Goal: Task Accomplishment & Management: Use online tool/utility

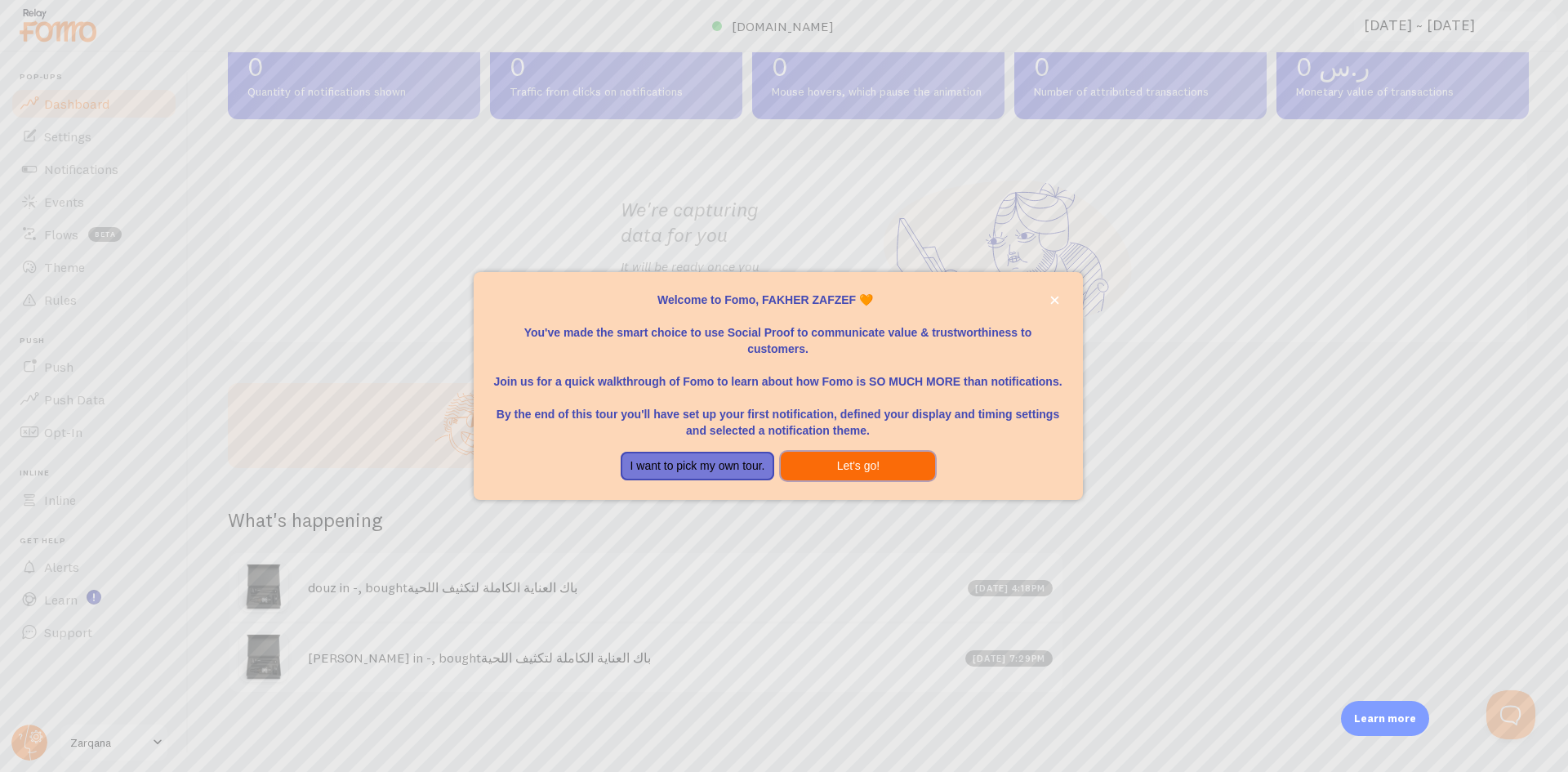
click at [866, 472] on button "Let's go!" at bounding box center [858, 466] width 154 height 29
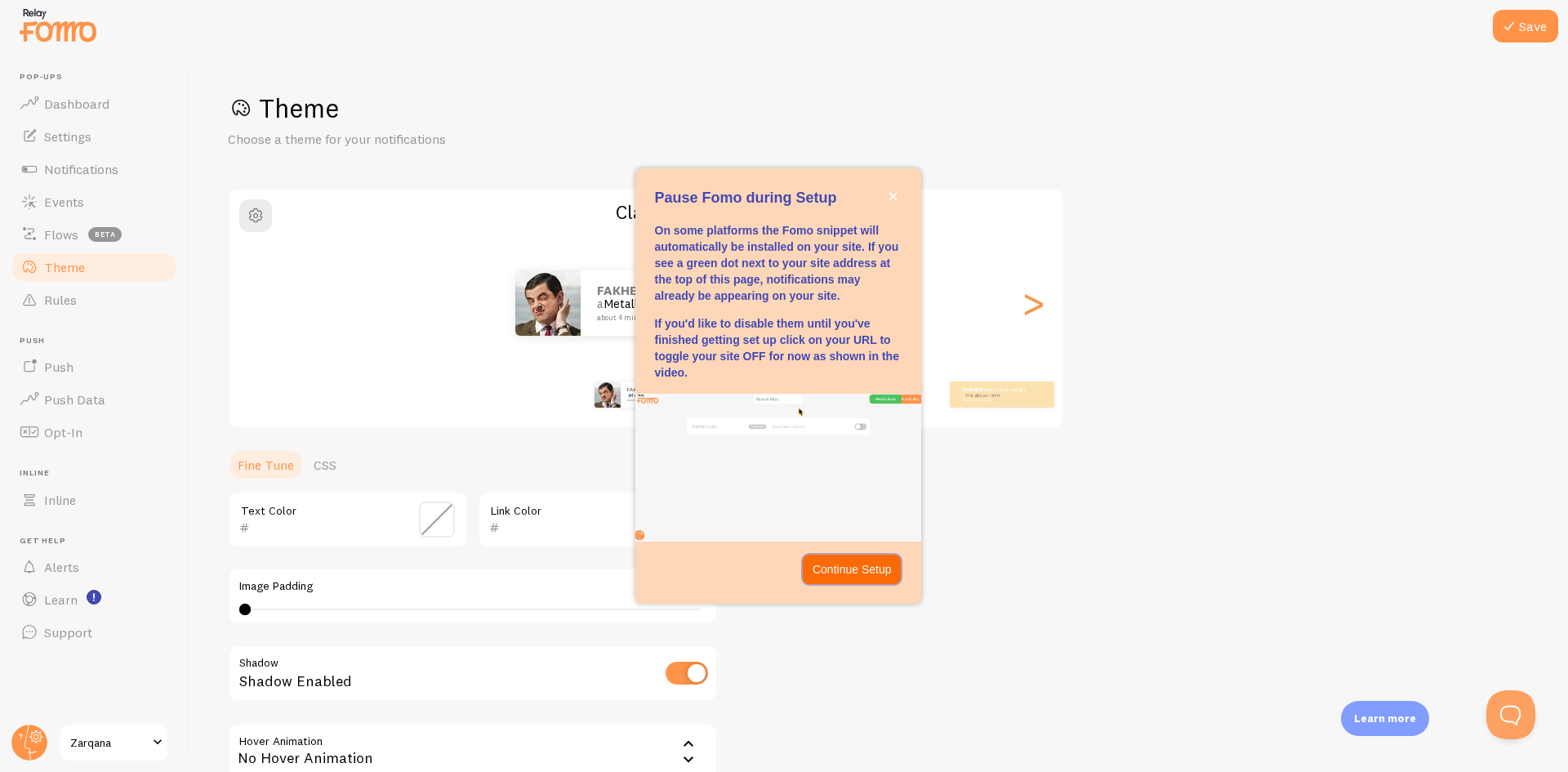
click at [874, 563] on p "Continue Setup" at bounding box center [852, 569] width 79 height 16
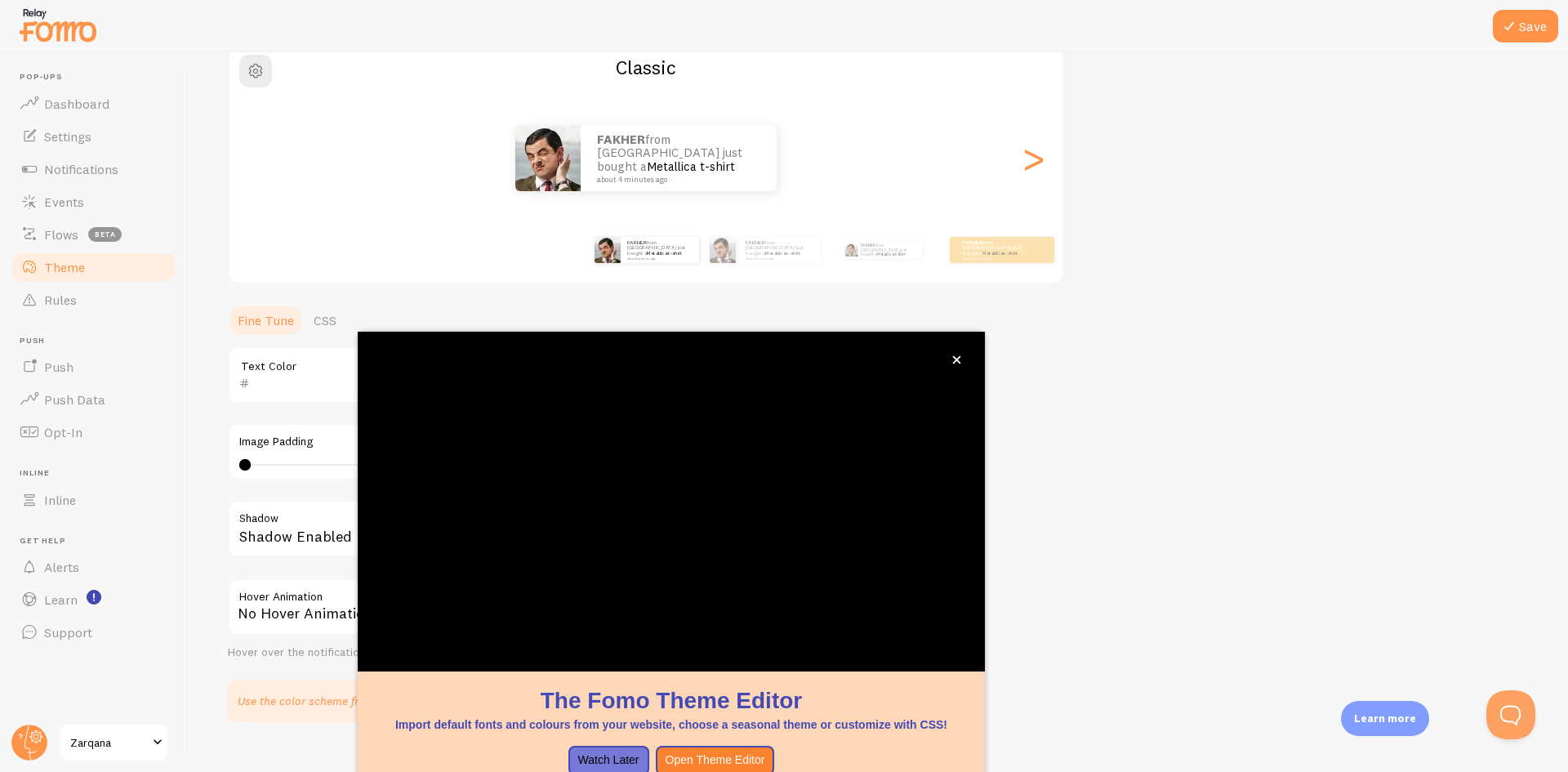
scroll to position [161, 0]
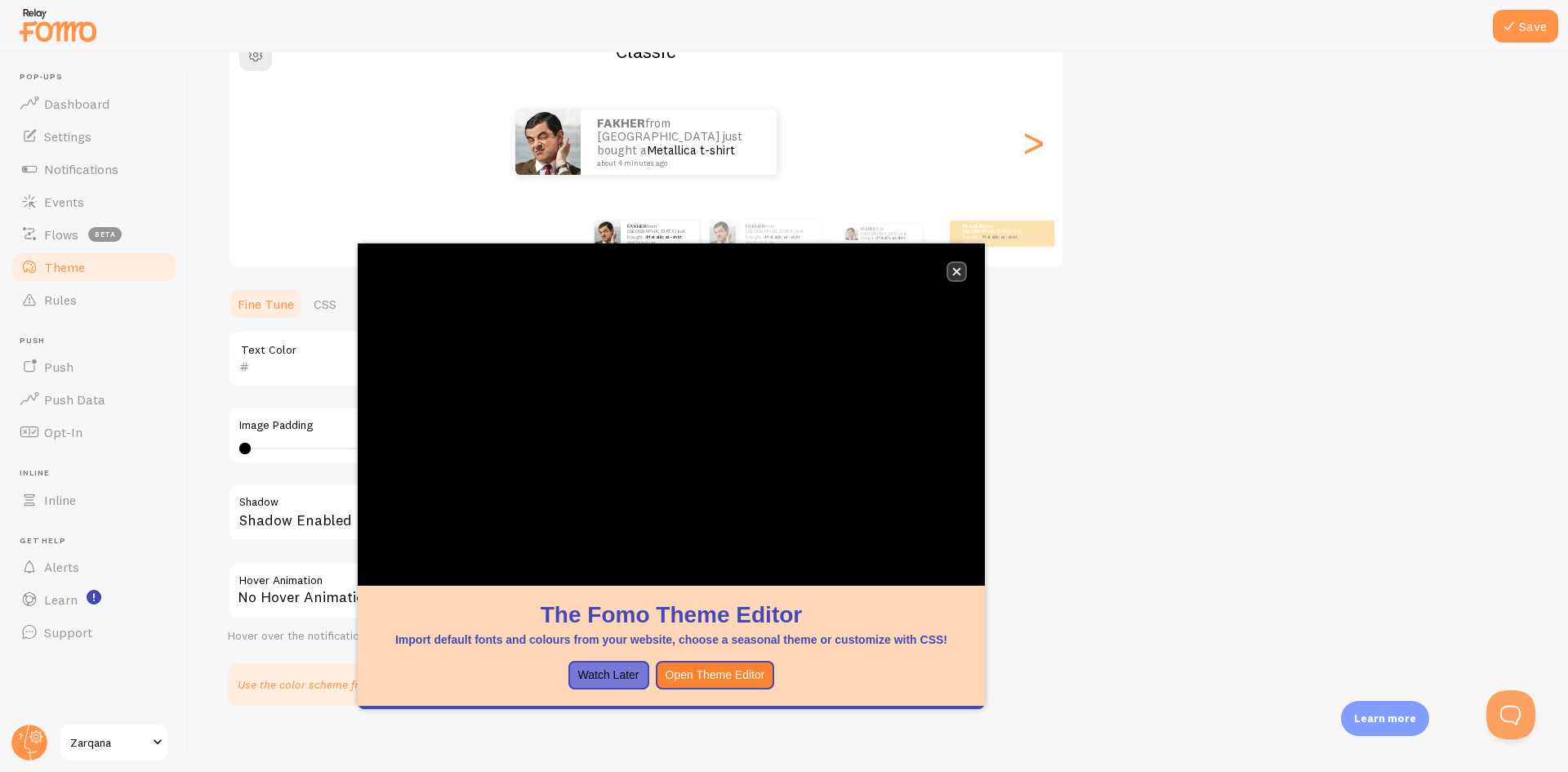
click at [951, 267] on button "close," at bounding box center [956, 272] width 17 height 17
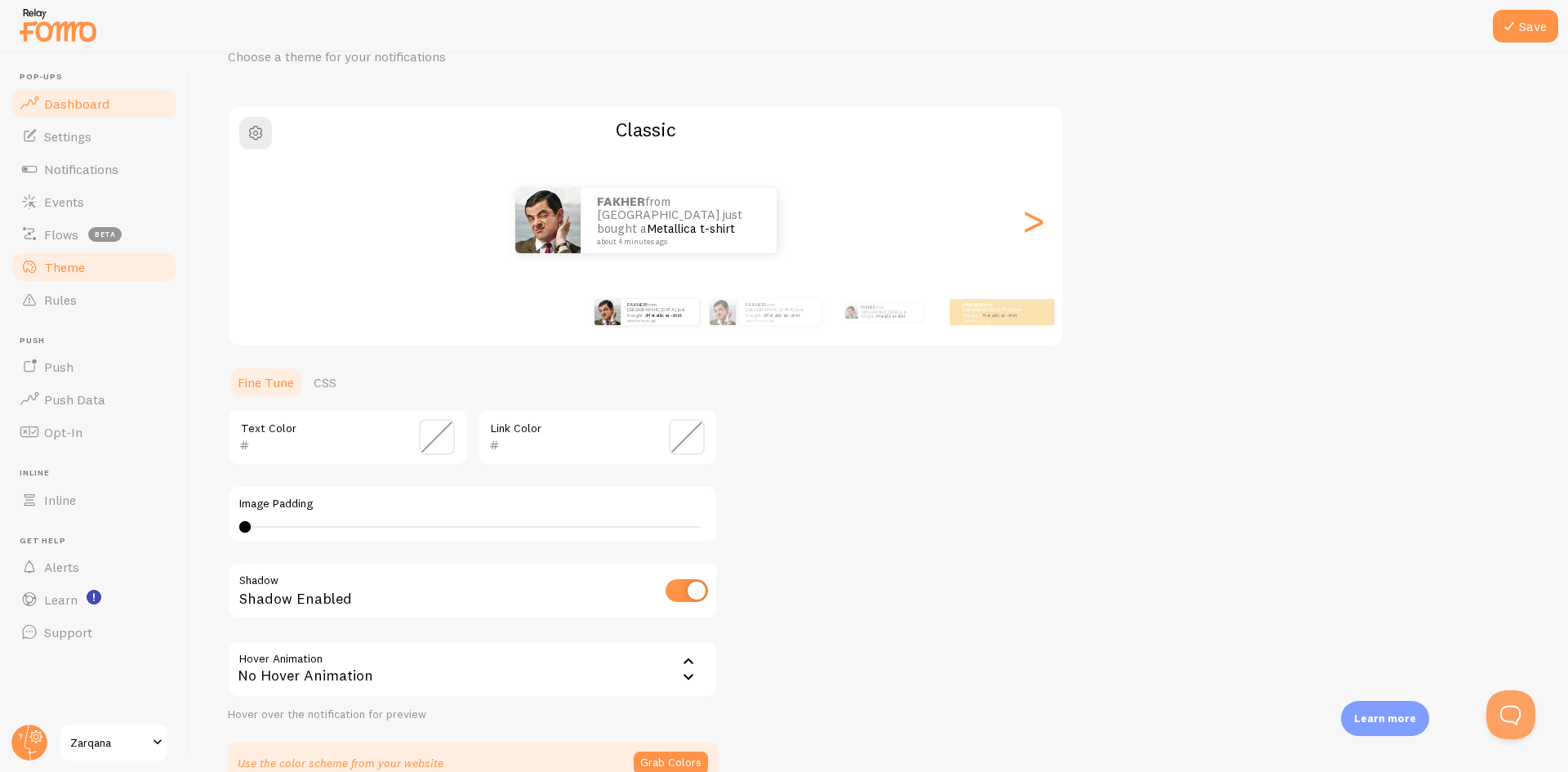
scroll to position [79, 0]
click at [89, 106] on span "Dashboard" at bounding box center [77, 103] width 65 height 16
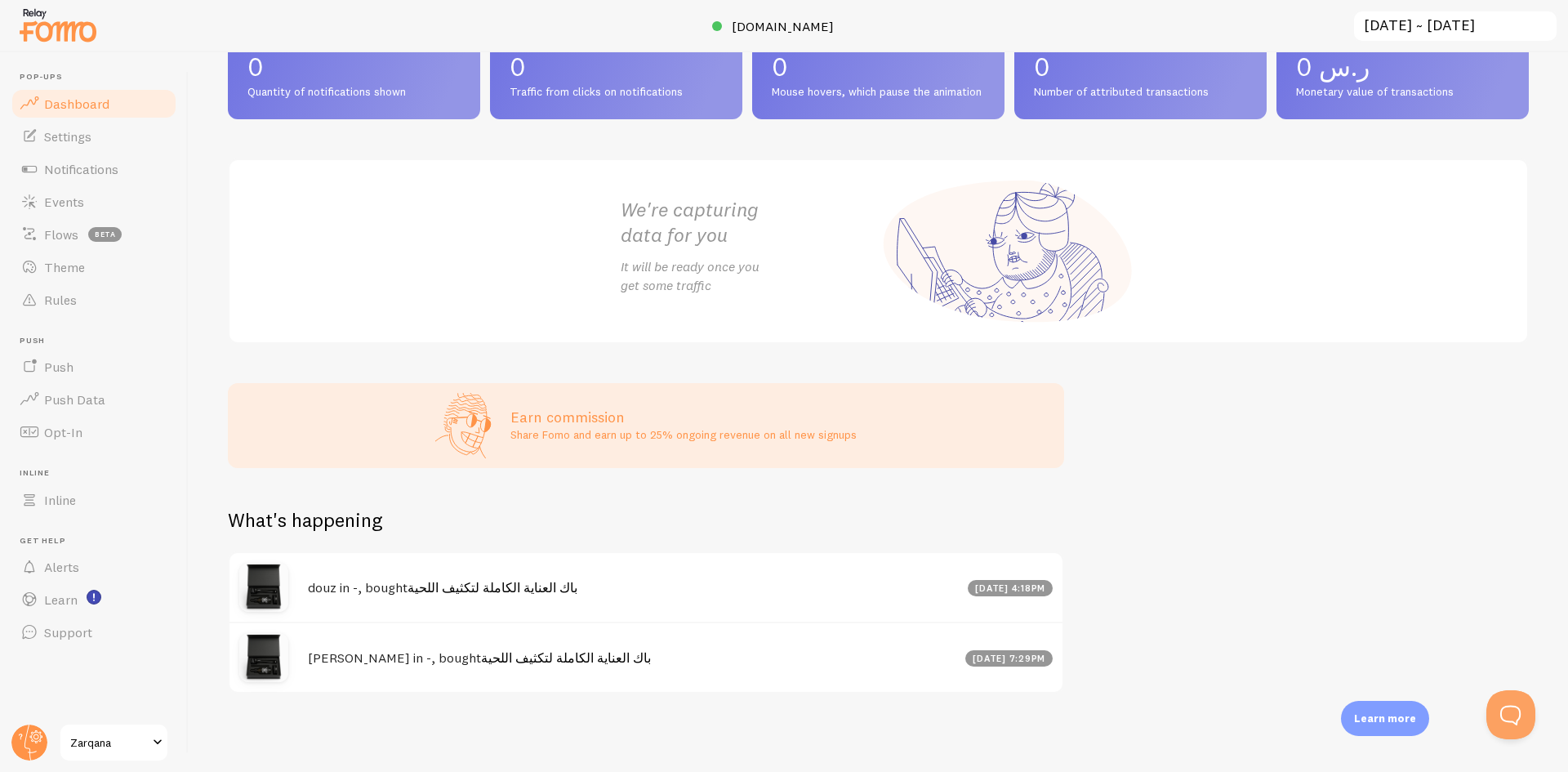
scroll to position [124, 0]
drag, startPoint x: 378, startPoint y: 581, endPoint x: 607, endPoint y: 576, distance: 229.1
click at [596, 575] on div "douz in -, bought باك العناية الكاملة لتكثيف اللحية [DATE] 4:18pm" at bounding box center [646, 587] width 833 height 69
click at [972, 584] on div "[DATE] 4:18pm" at bounding box center [1011, 587] width 86 height 16
click at [1008, 589] on div "[DATE] 4:18pm" at bounding box center [1011, 587] width 86 height 16
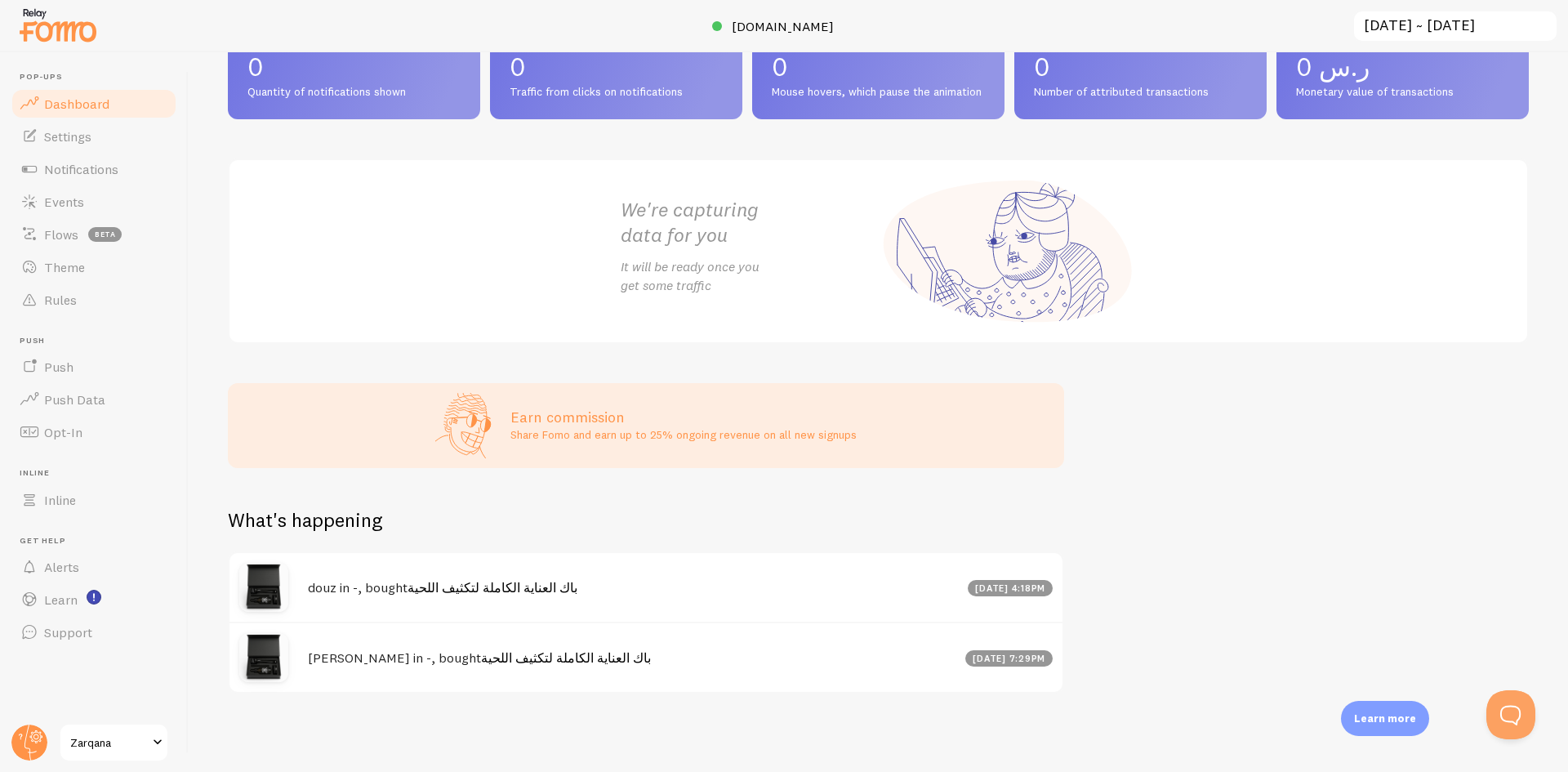
click at [1008, 589] on div "[DATE] 4:18pm" at bounding box center [1011, 587] width 86 height 16
click at [1008, 590] on div "[DATE] 4:18pm" at bounding box center [1011, 587] width 86 height 16
click at [968, 594] on div "[DATE] 4:18pm" at bounding box center [1011, 587] width 86 height 16
click at [983, 584] on div "[DATE] 4:18pm" at bounding box center [1011, 587] width 86 height 16
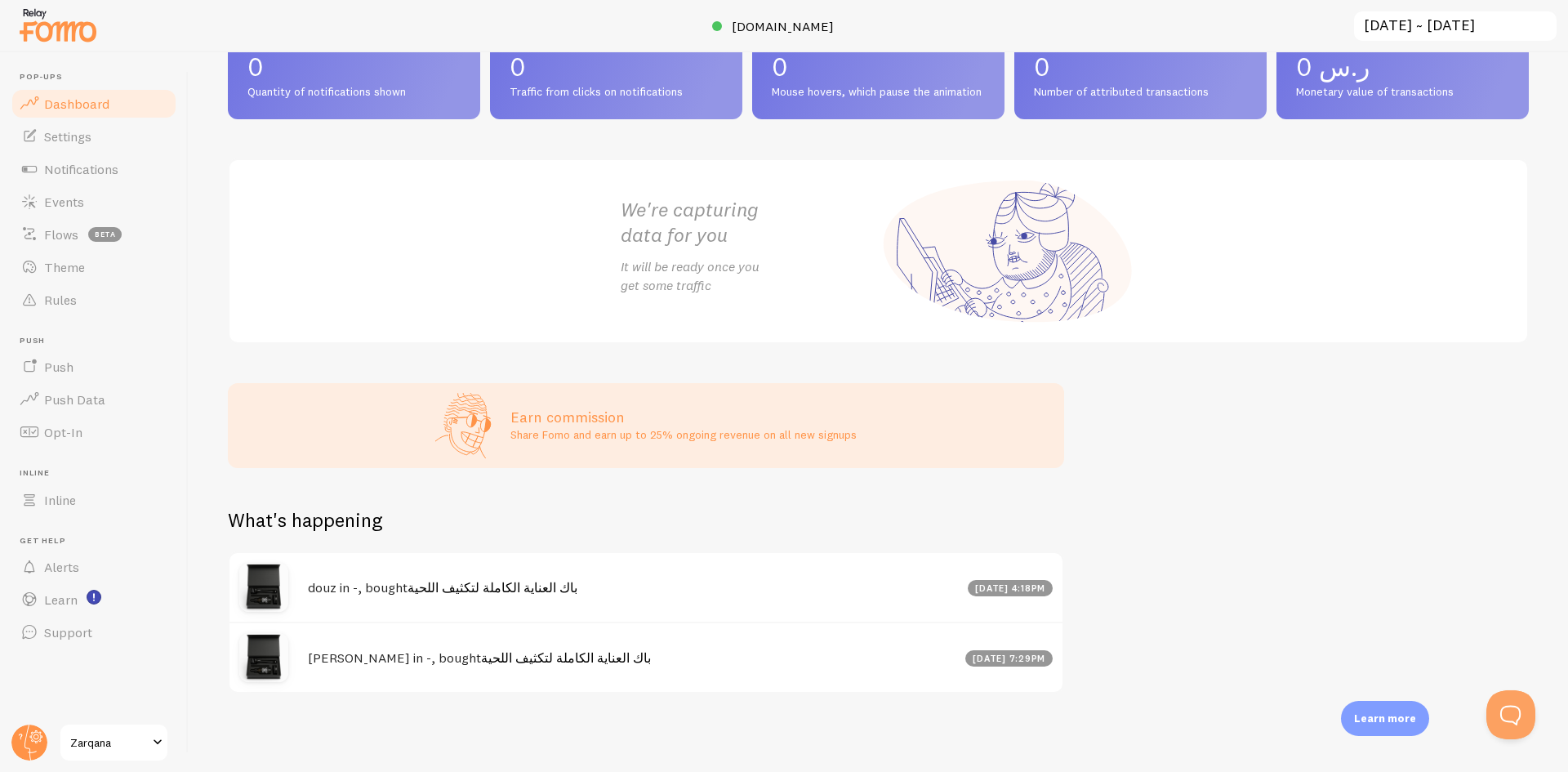
click at [983, 584] on div "[DATE] 4:18pm" at bounding box center [1011, 587] width 86 height 16
click at [969, 584] on div "[DATE] 4:18pm" at bounding box center [1011, 587] width 86 height 16
click at [992, 585] on div "[DATE] 4:18pm" at bounding box center [1011, 587] width 86 height 16
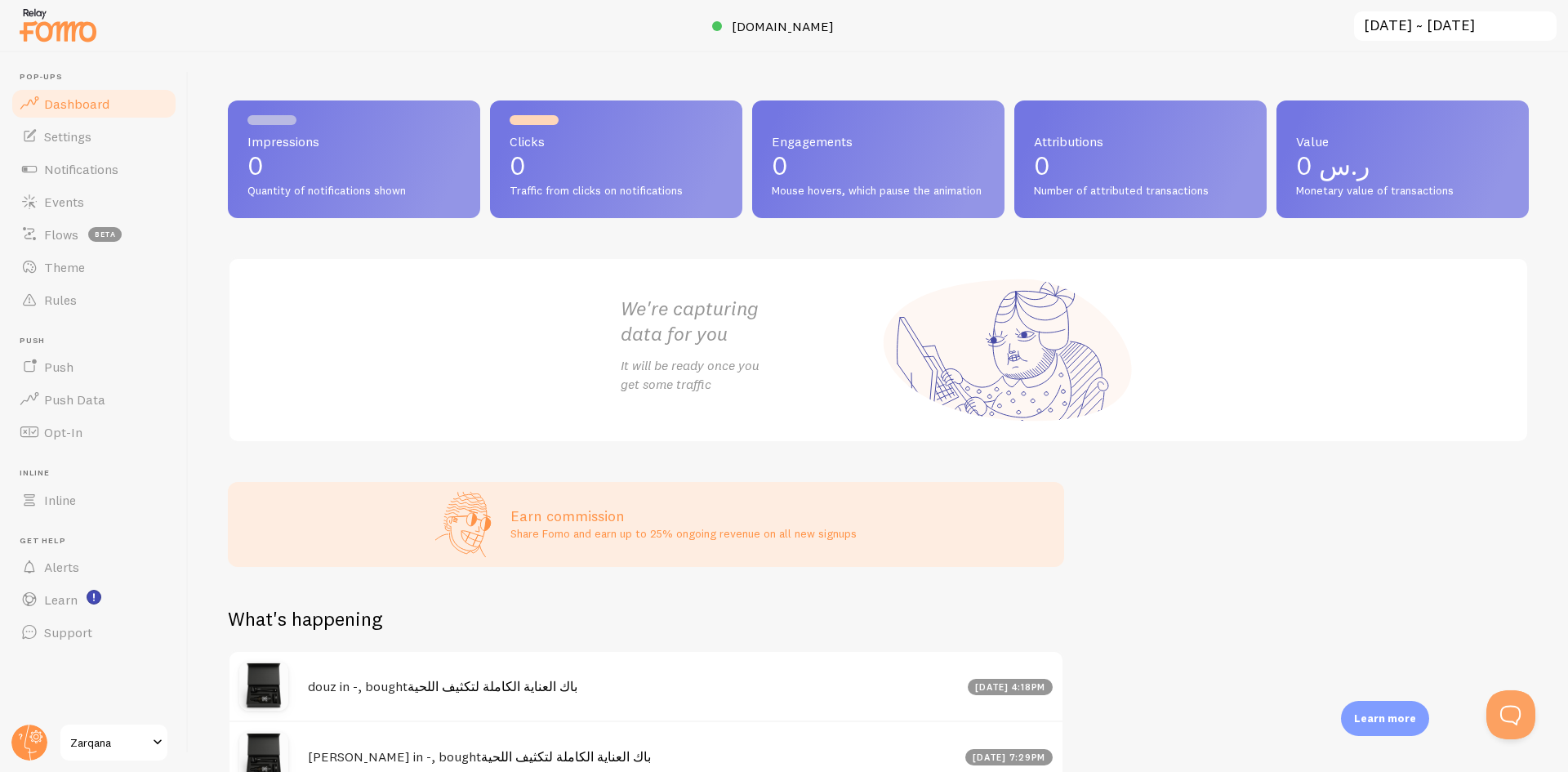
scroll to position [0, 0]
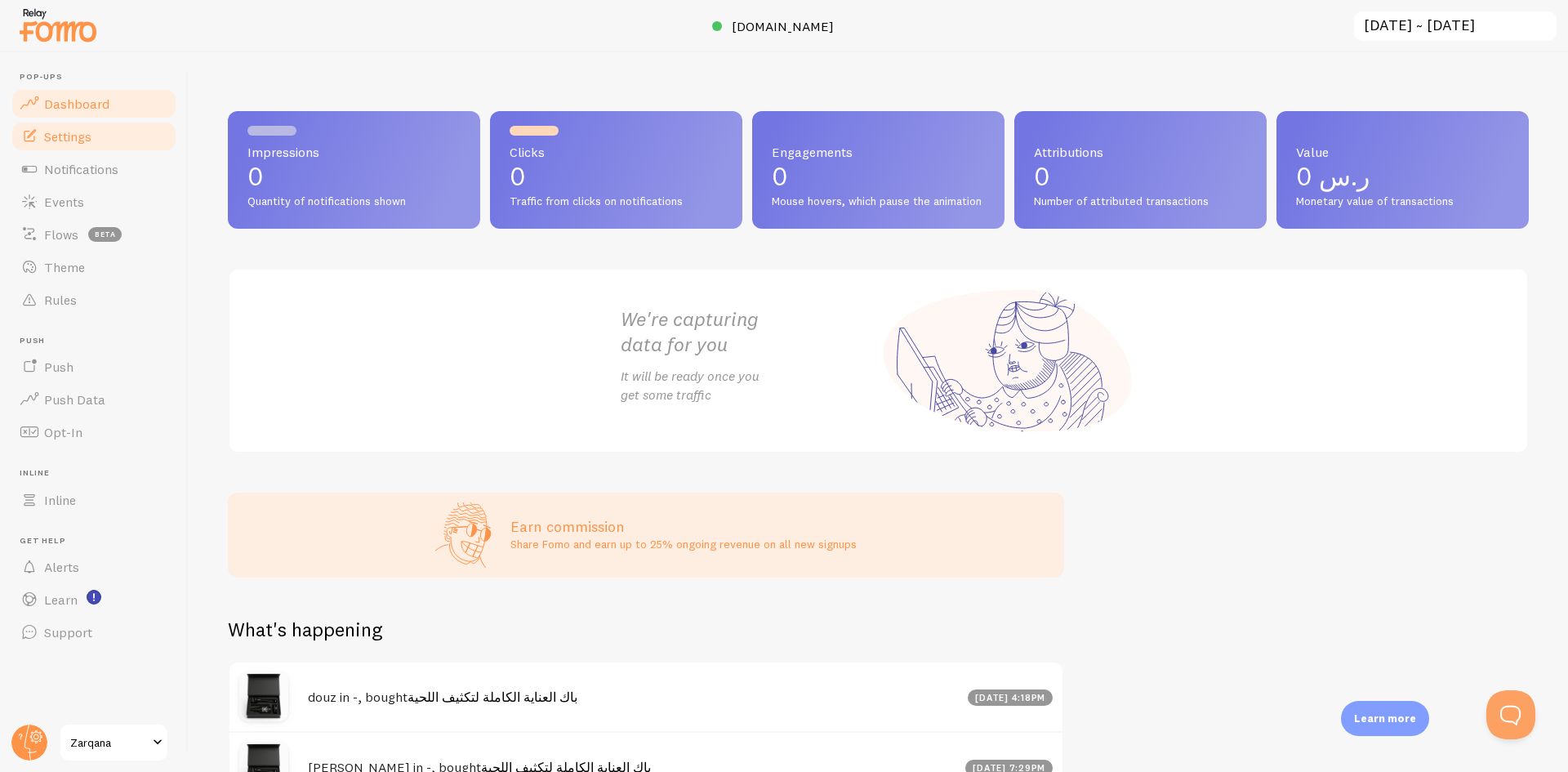
click at [54, 143] on span "Settings" at bounding box center [68, 136] width 47 height 16
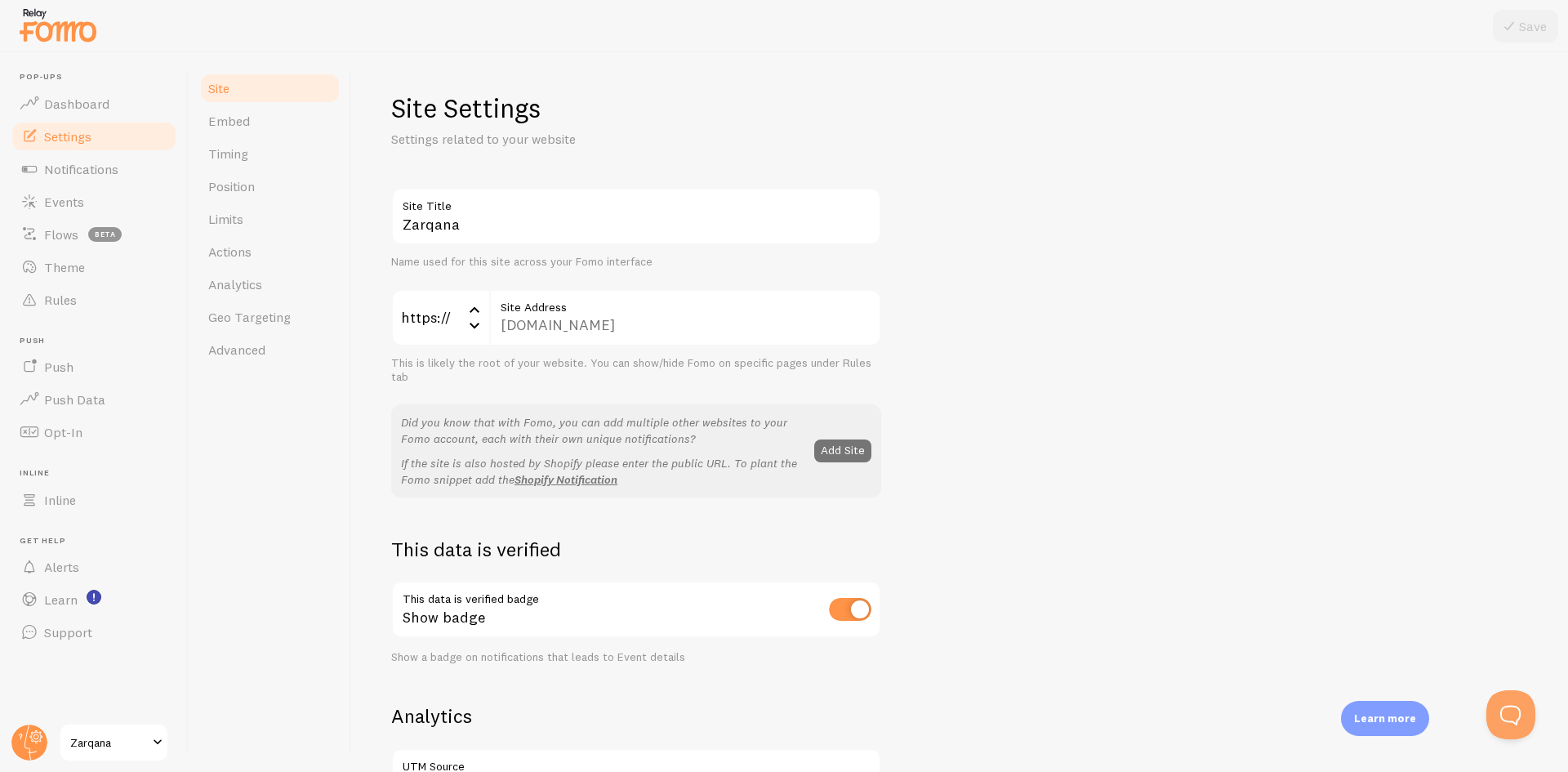
click at [561, 335] on div "[DOMAIN_NAME] Site Address" at bounding box center [685, 318] width 392 height 57
click at [552, 332] on div "[DOMAIN_NAME] Site Address" at bounding box center [685, 318] width 392 height 57
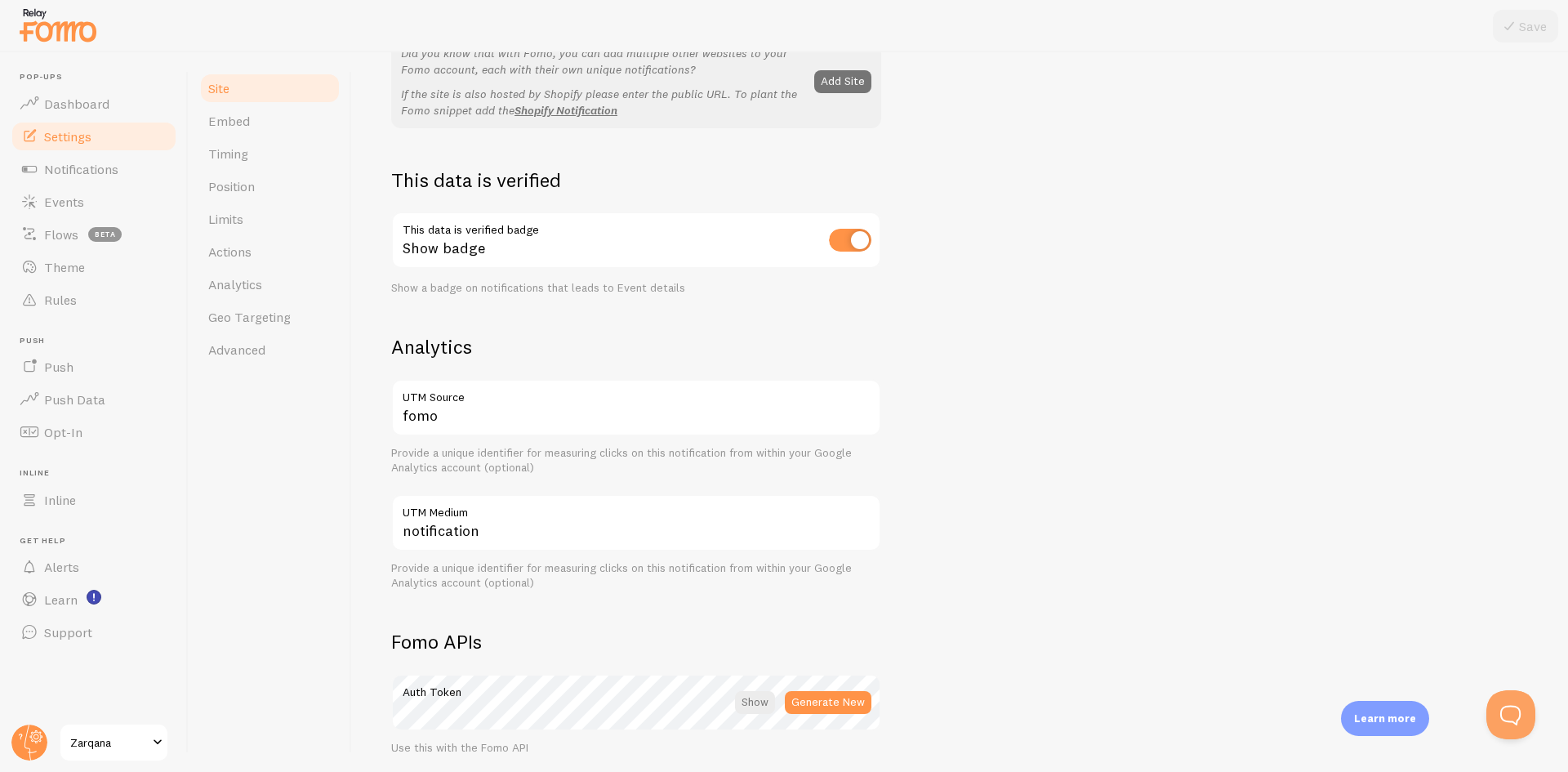
scroll to position [382, 0]
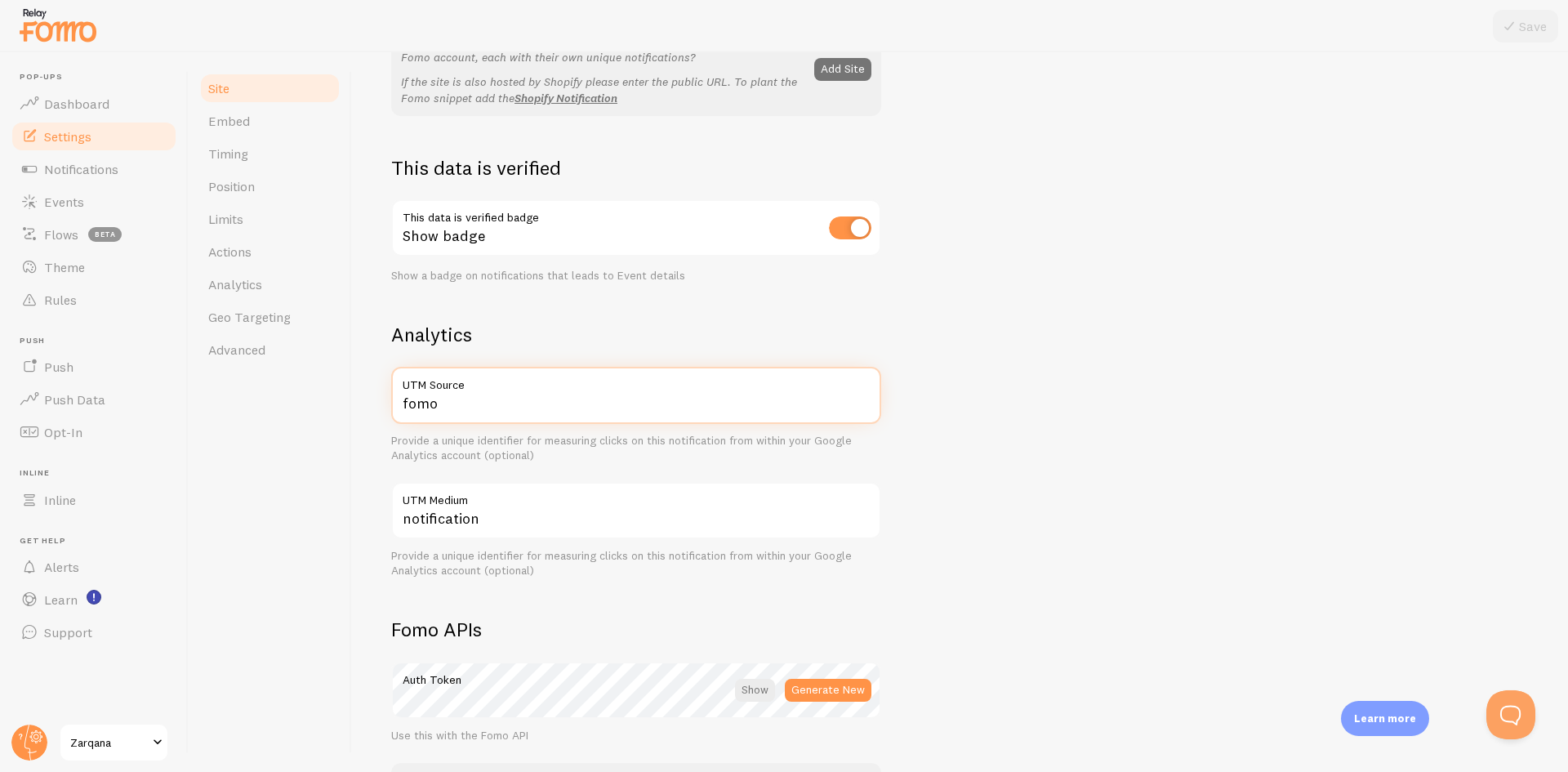
click at [445, 402] on input "fomo" at bounding box center [636, 395] width 490 height 57
click at [487, 478] on div "fomo UTM Source Provide a unique identifier for measuring clicks on this notifi…" at bounding box center [636, 472] width 490 height 211
click at [489, 505] on label "UTM Medium" at bounding box center [636, 495] width 490 height 28
click at [489, 505] on input "notification" at bounding box center [636, 510] width 490 height 57
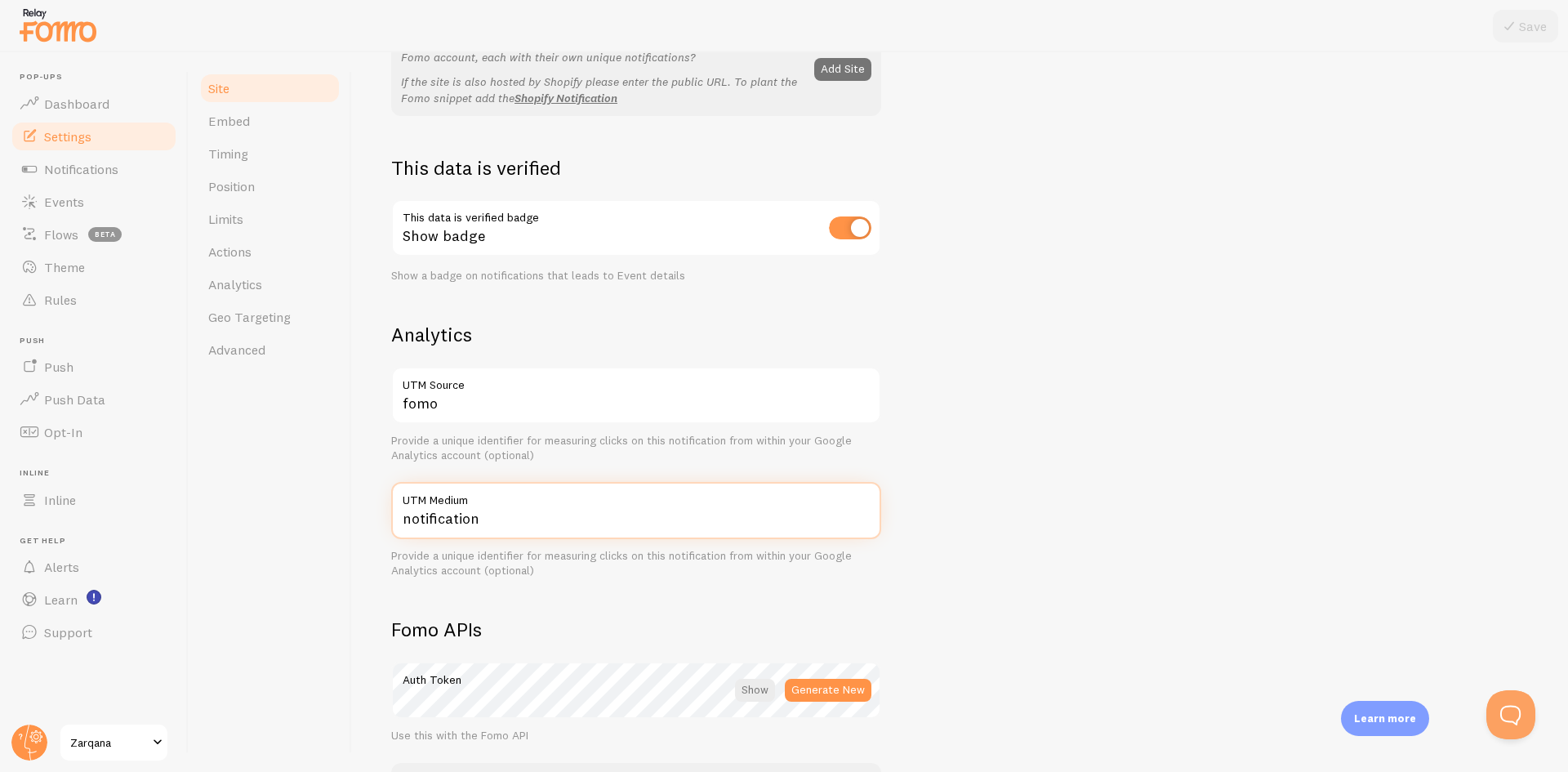
click at [489, 522] on input "notification" at bounding box center [636, 510] width 490 height 57
click at [509, 624] on h2 "Fomo APIs" at bounding box center [636, 629] width 490 height 25
click at [513, 648] on div "Fomo APIs Auth Token Generate New Use this with the Fomo API Social Proof API U…" at bounding box center [636, 764] width 490 height 295
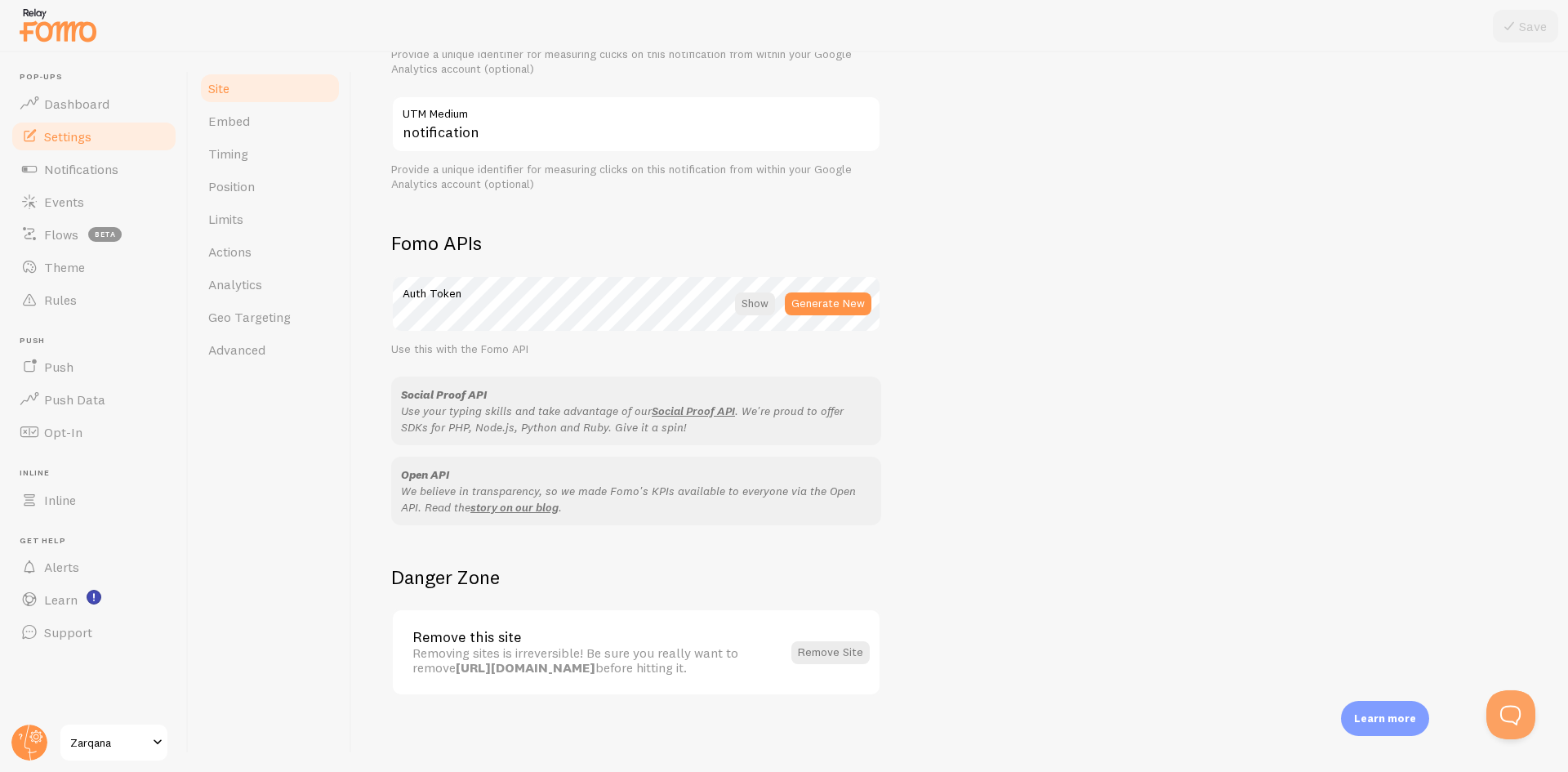
scroll to position [770, 0]
click at [586, 414] on p "Use your typing skills and take advantage of our Social Proof API . We're proud…" at bounding box center [636, 416] width 471 height 33
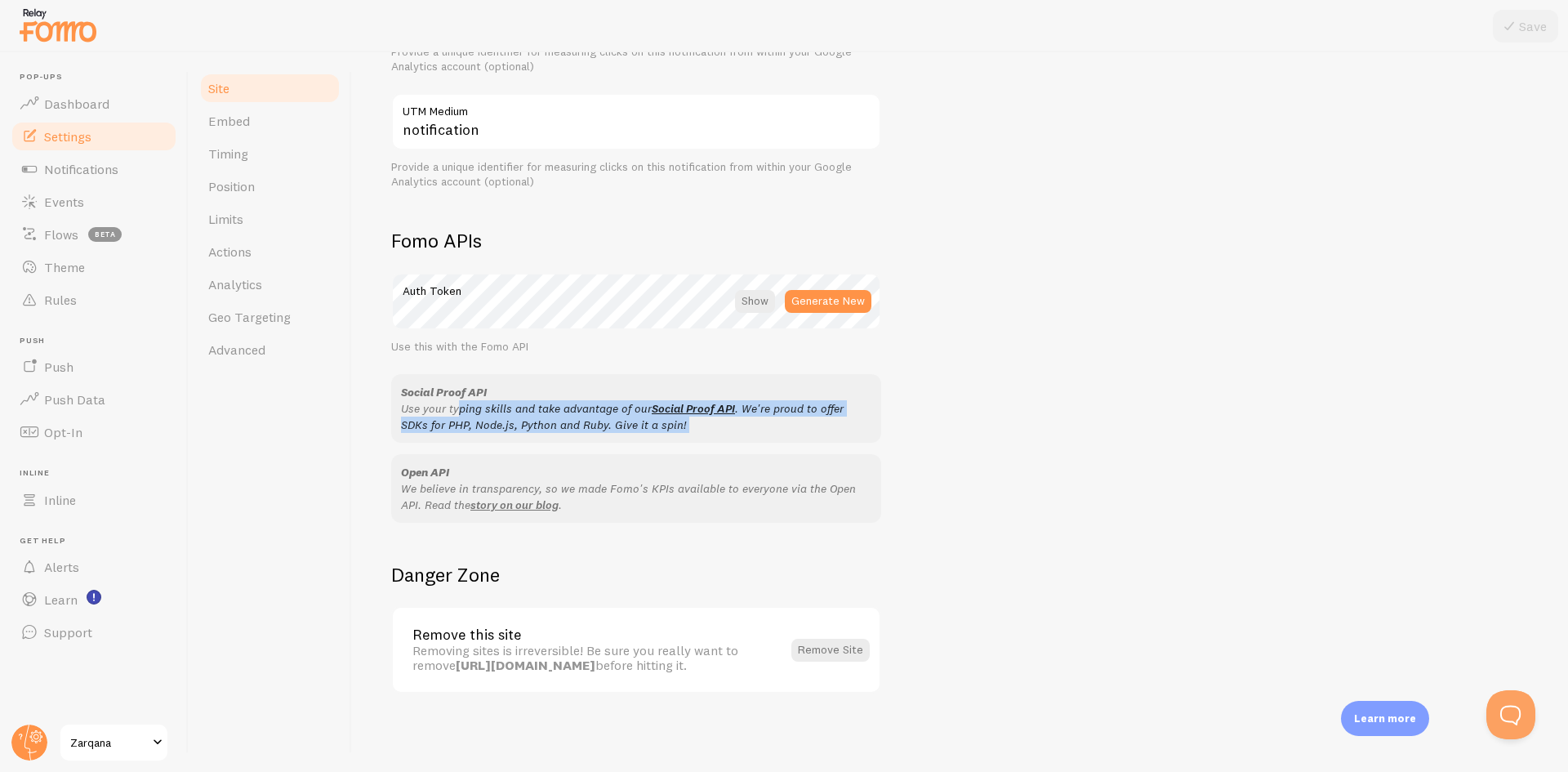
click at [586, 414] on p "Use your typing skills and take advantage of our Social Proof API . We're proud…" at bounding box center [636, 416] width 471 height 33
drag, startPoint x: 542, startPoint y: 426, endPoint x: 563, endPoint y: 421, distance: 21.6
click at [542, 427] on p "Use your typing skills and take advantage of our Social Proof API . We're proud…" at bounding box center [636, 416] width 471 height 33
click at [710, 411] on link "Social Proof API" at bounding box center [693, 409] width 83 height 15
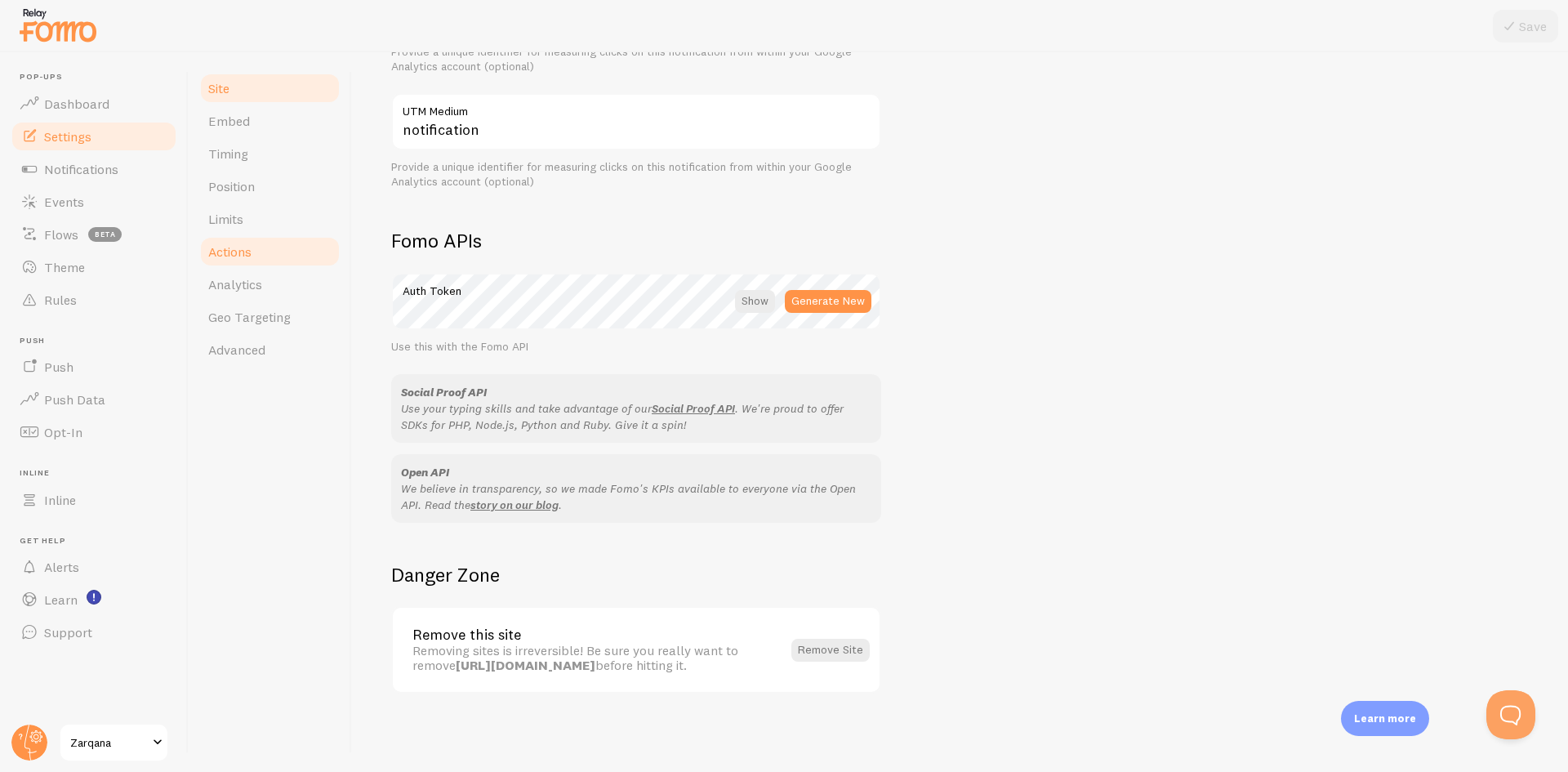
click at [285, 238] on link "Actions" at bounding box center [270, 251] width 143 height 33
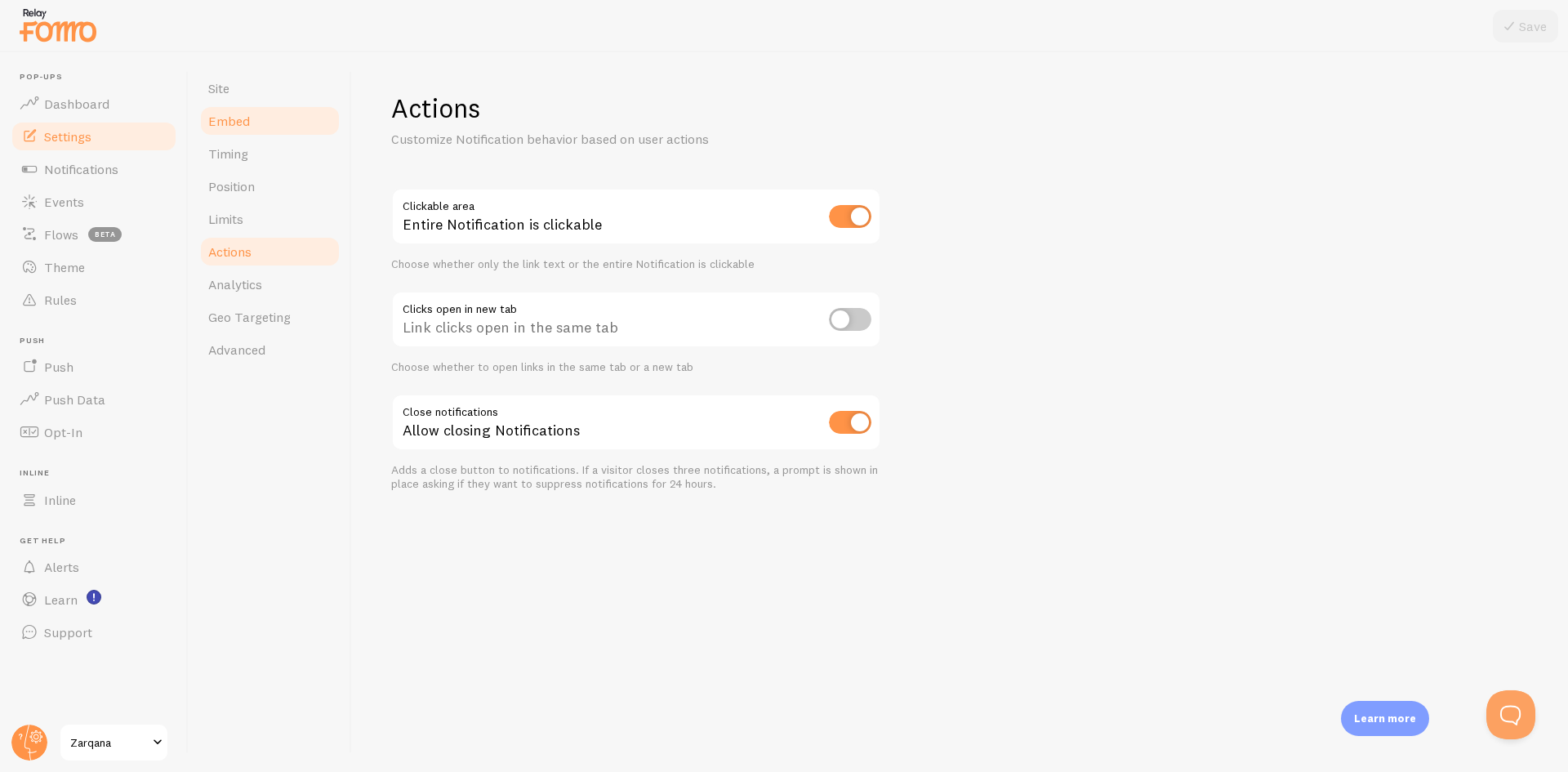
click at [263, 128] on link "Embed" at bounding box center [270, 121] width 143 height 33
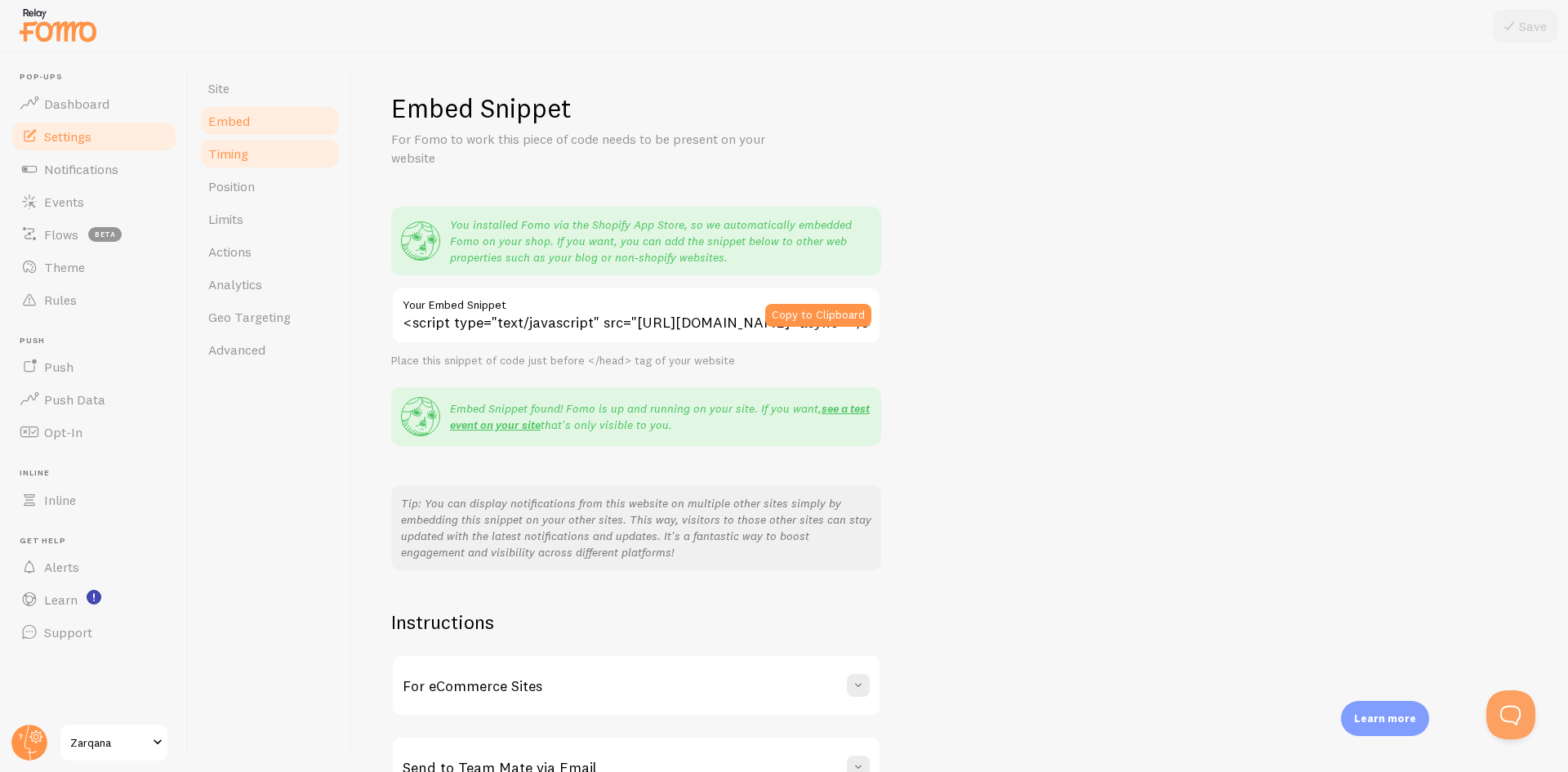
click at [257, 155] on link "Timing" at bounding box center [270, 154] width 143 height 33
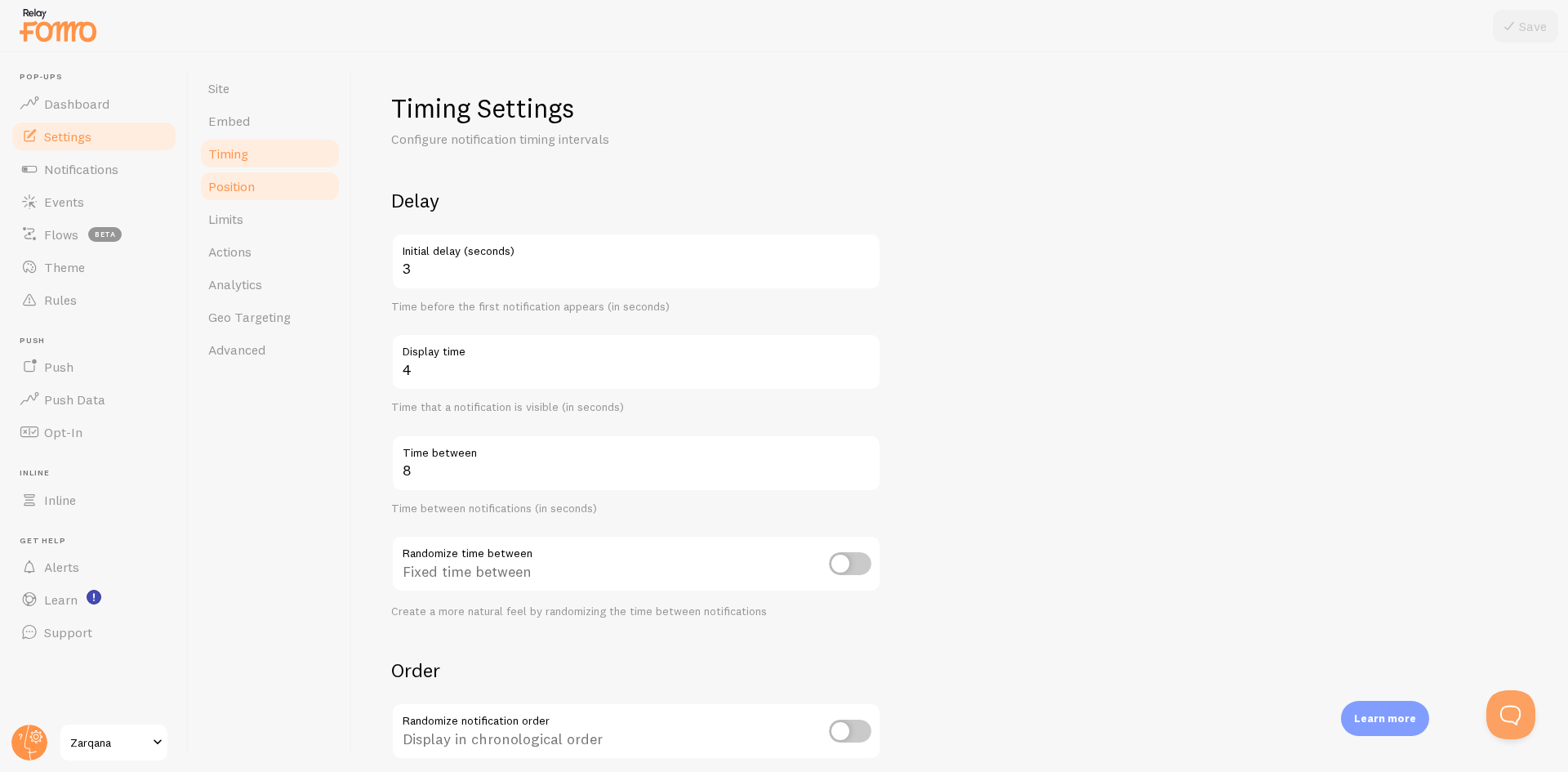
click at [254, 190] on span "Position" at bounding box center [231, 185] width 46 height 16
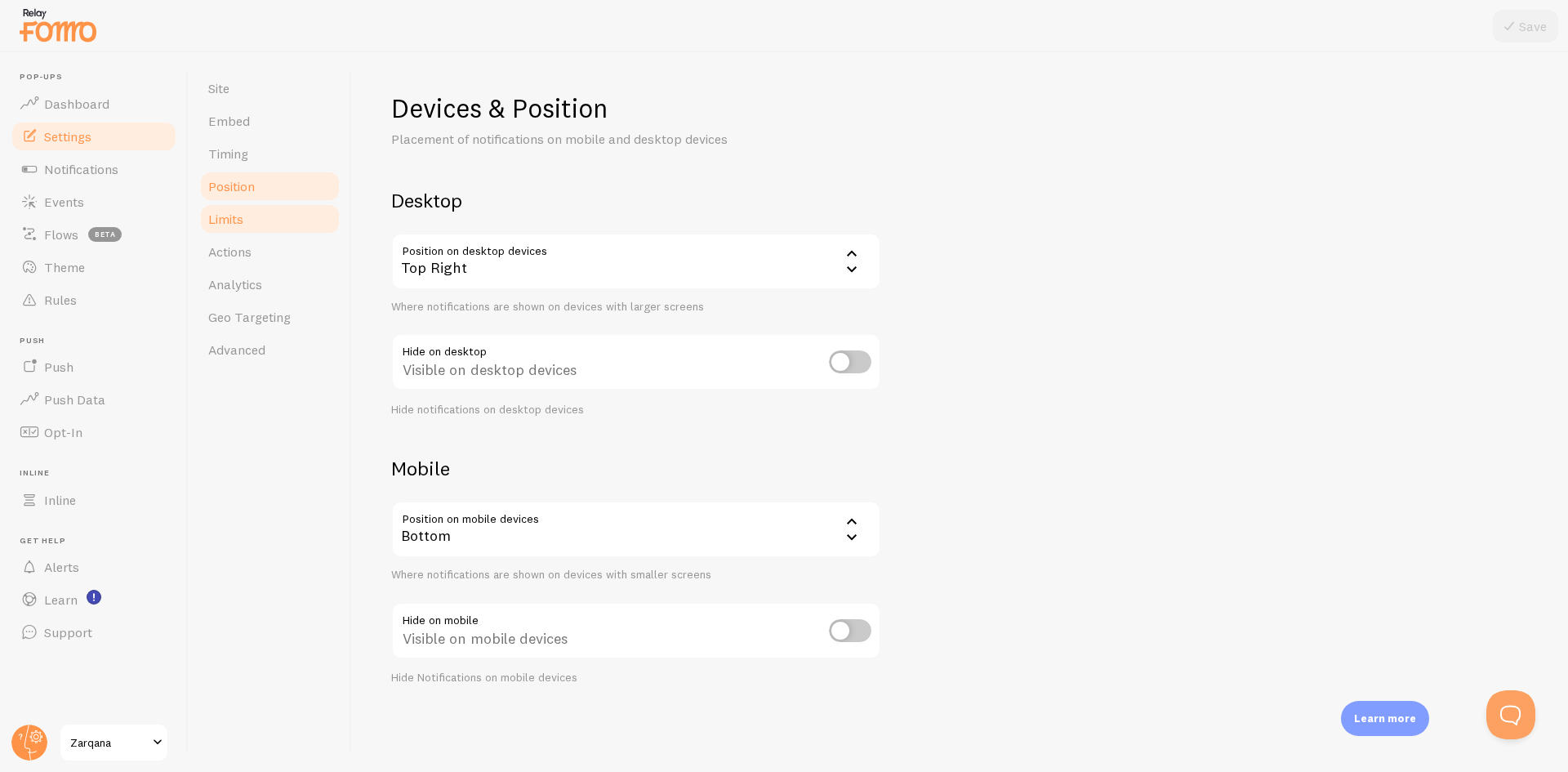
click at [271, 232] on link "Limits" at bounding box center [270, 218] width 143 height 33
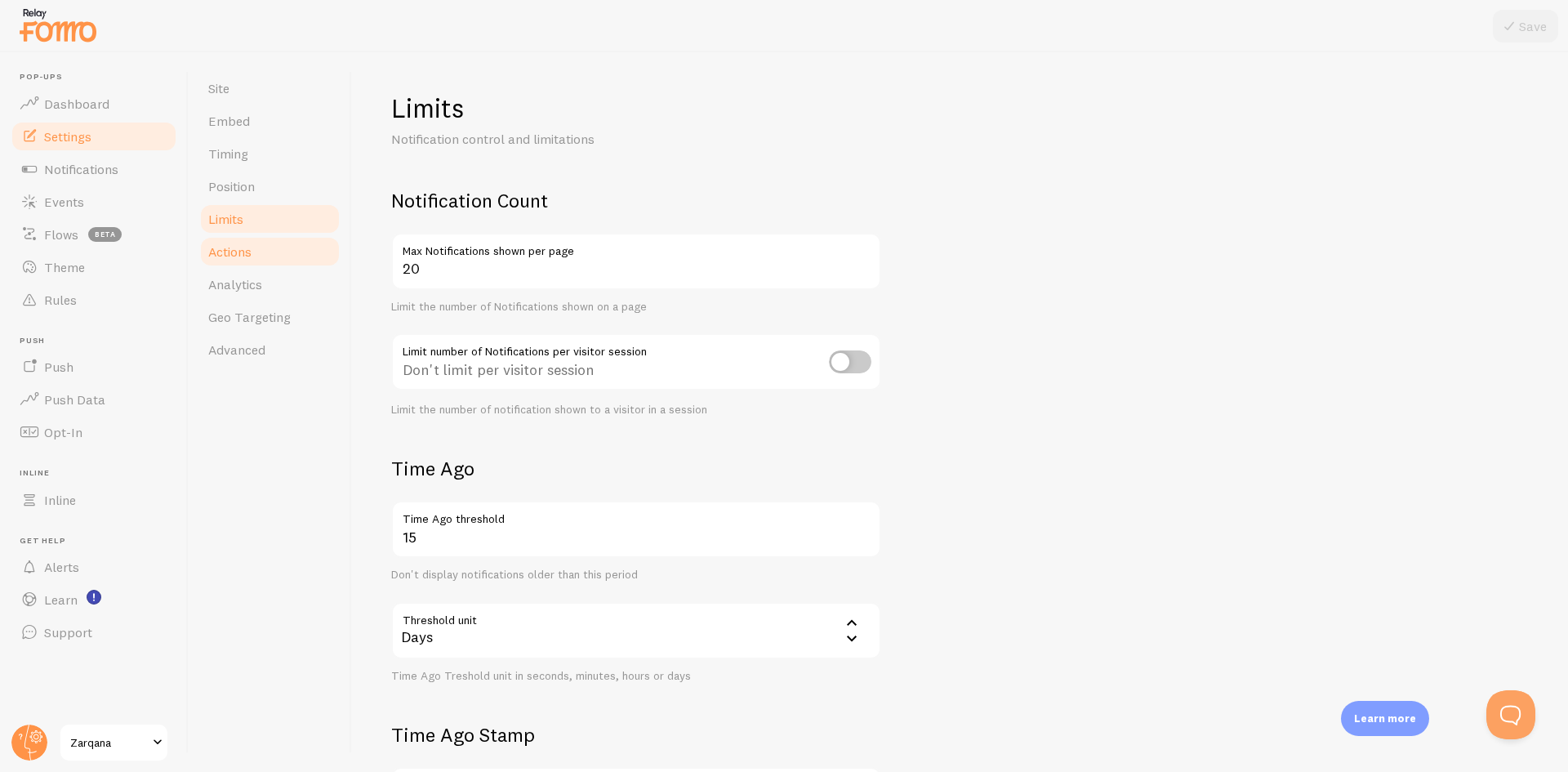
click at [271, 258] on link "Actions" at bounding box center [270, 251] width 143 height 33
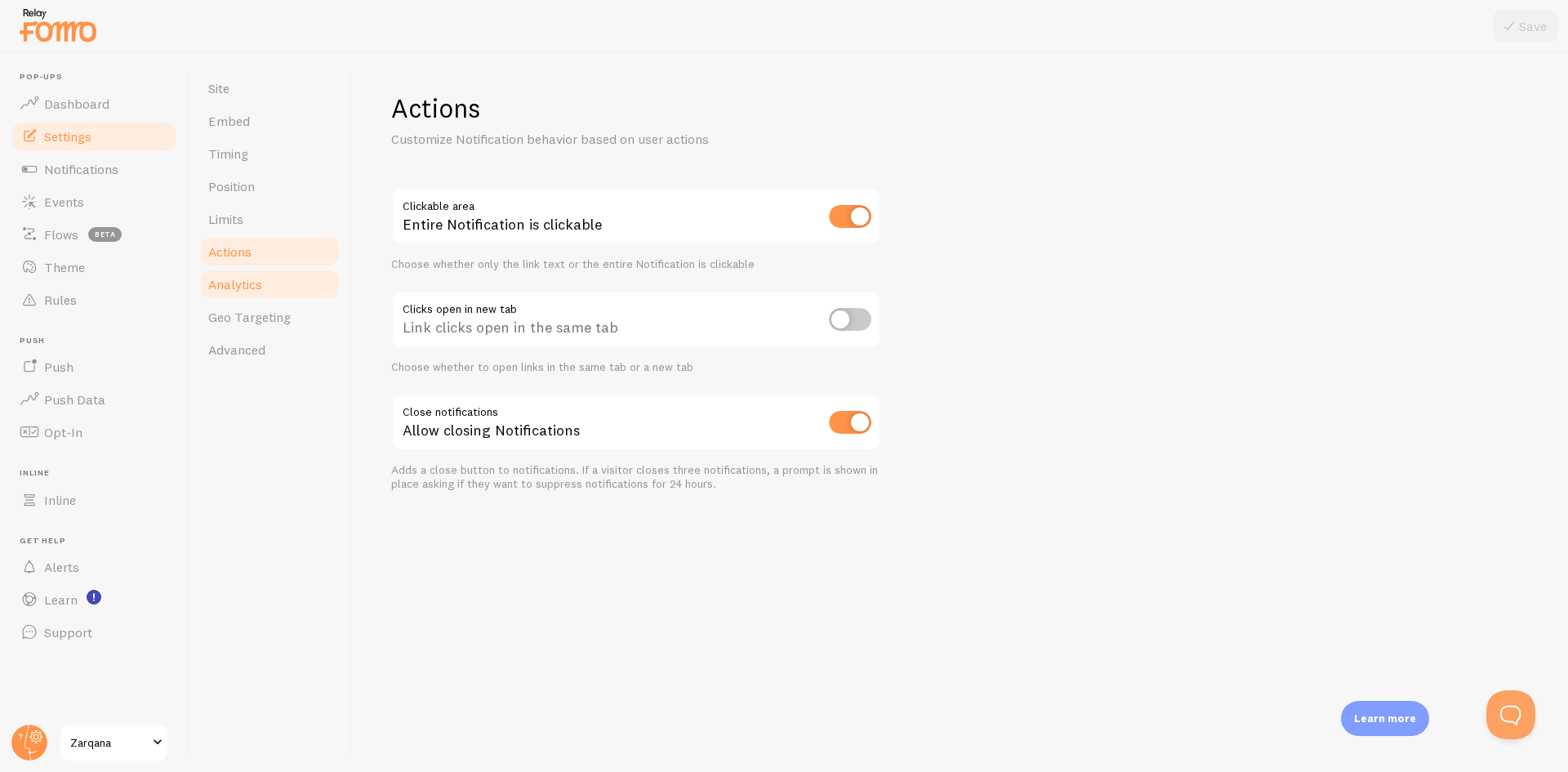
click at [271, 296] on link "Analytics" at bounding box center [270, 284] width 143 height 33
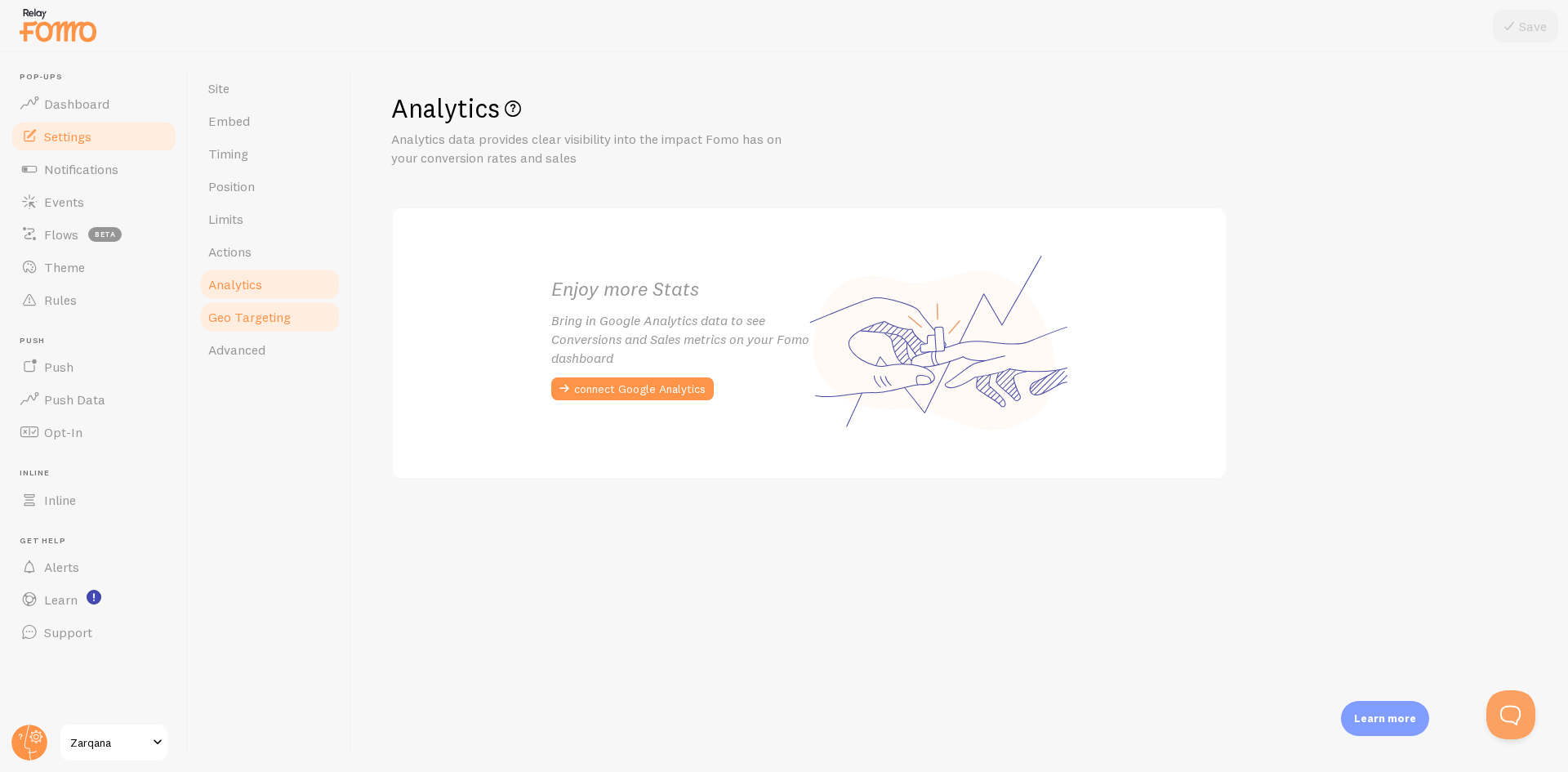
click at [272, 331] on link "Geo Targeting" at bounding box center [270, 316] width 143 height 33
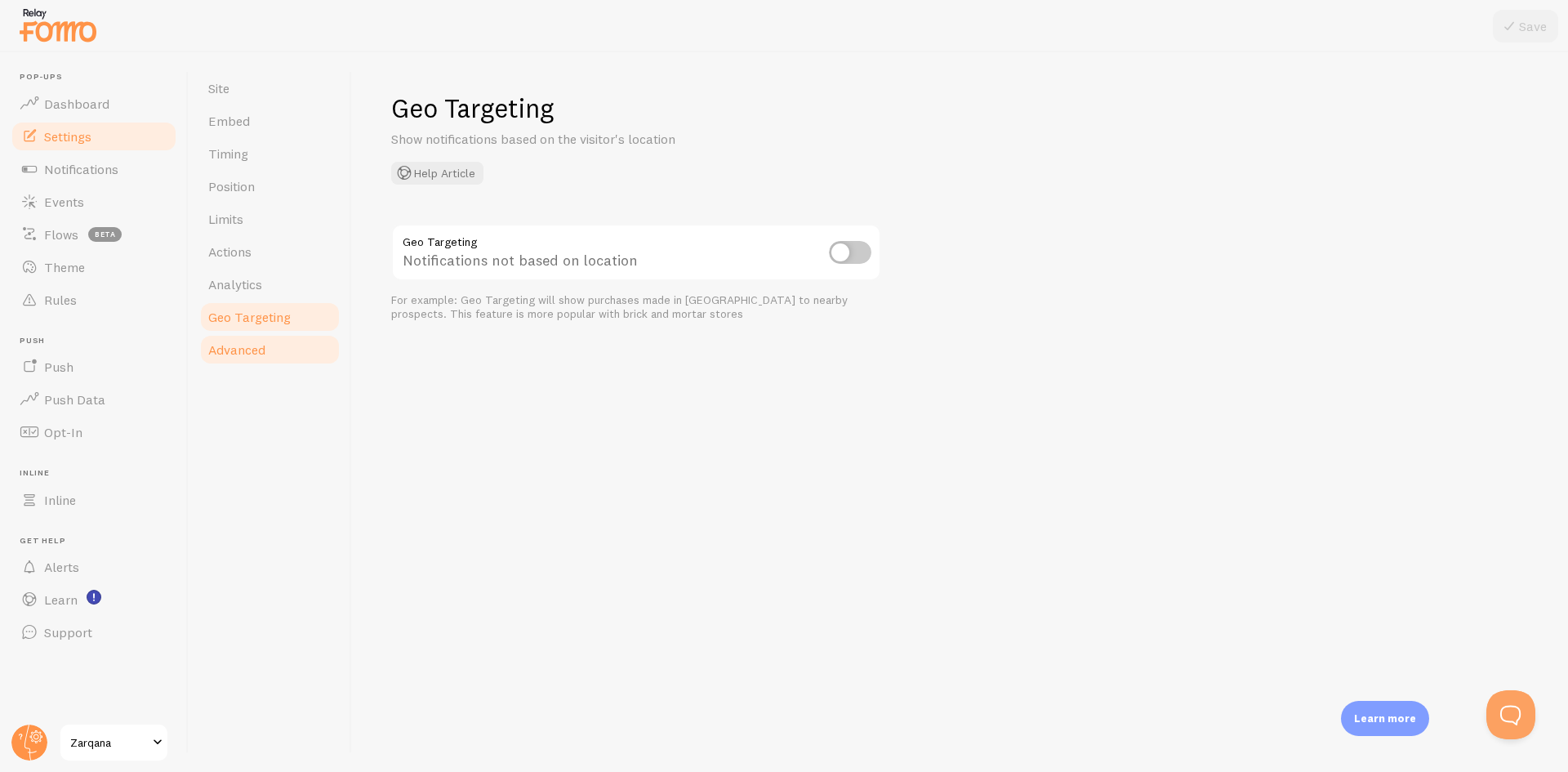
click at [267, 361] on link "Advanced" at bounding box center [270, 349] width 143 height 33
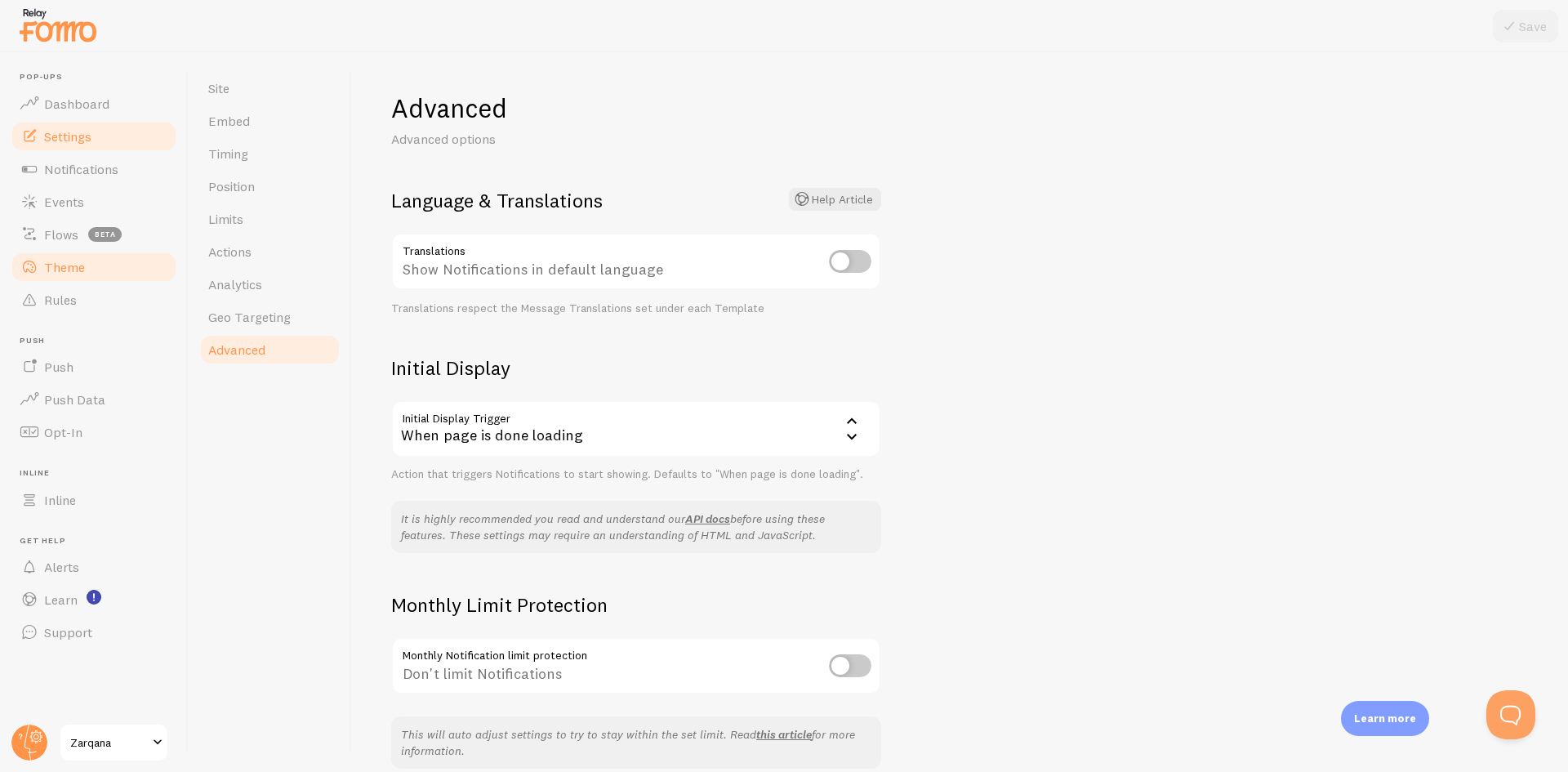
click at [134, 263] on link "Theme" at bounding box center [94, 267] width 169 height 33
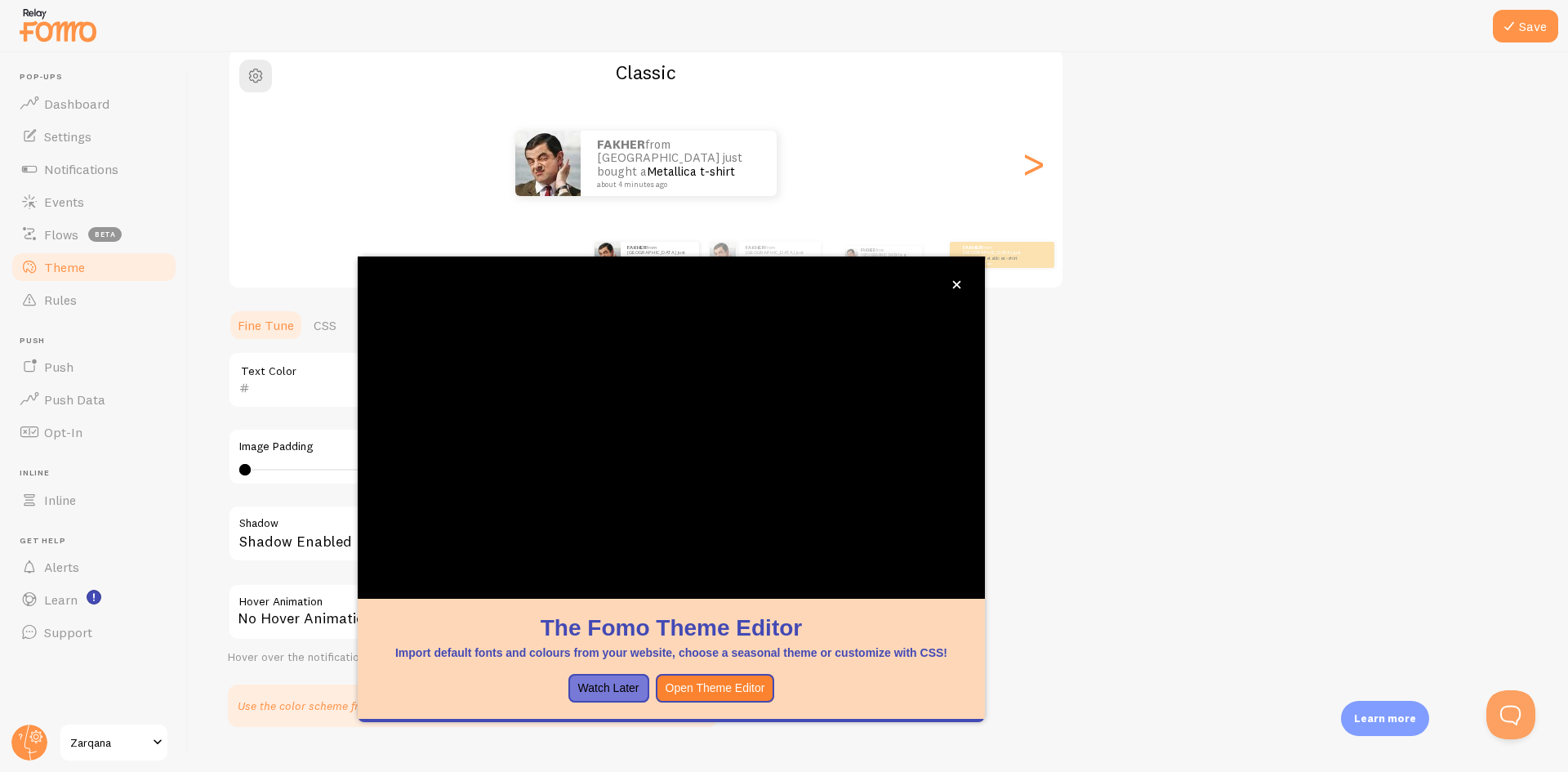
scroll to position [173, 0]
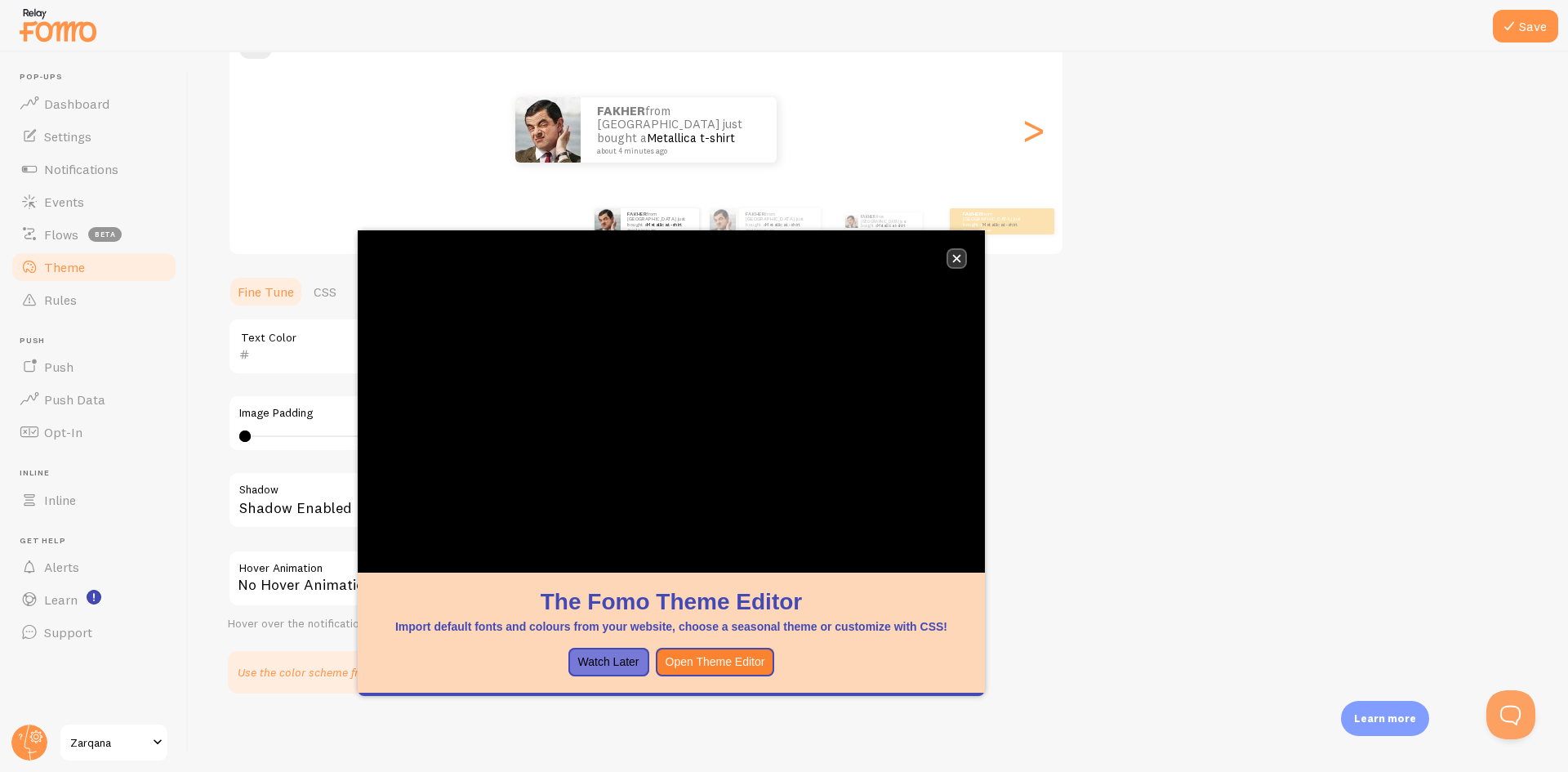
click at [956, 259] on icon "close," at bounding box center [957, 259] width 8 height 8
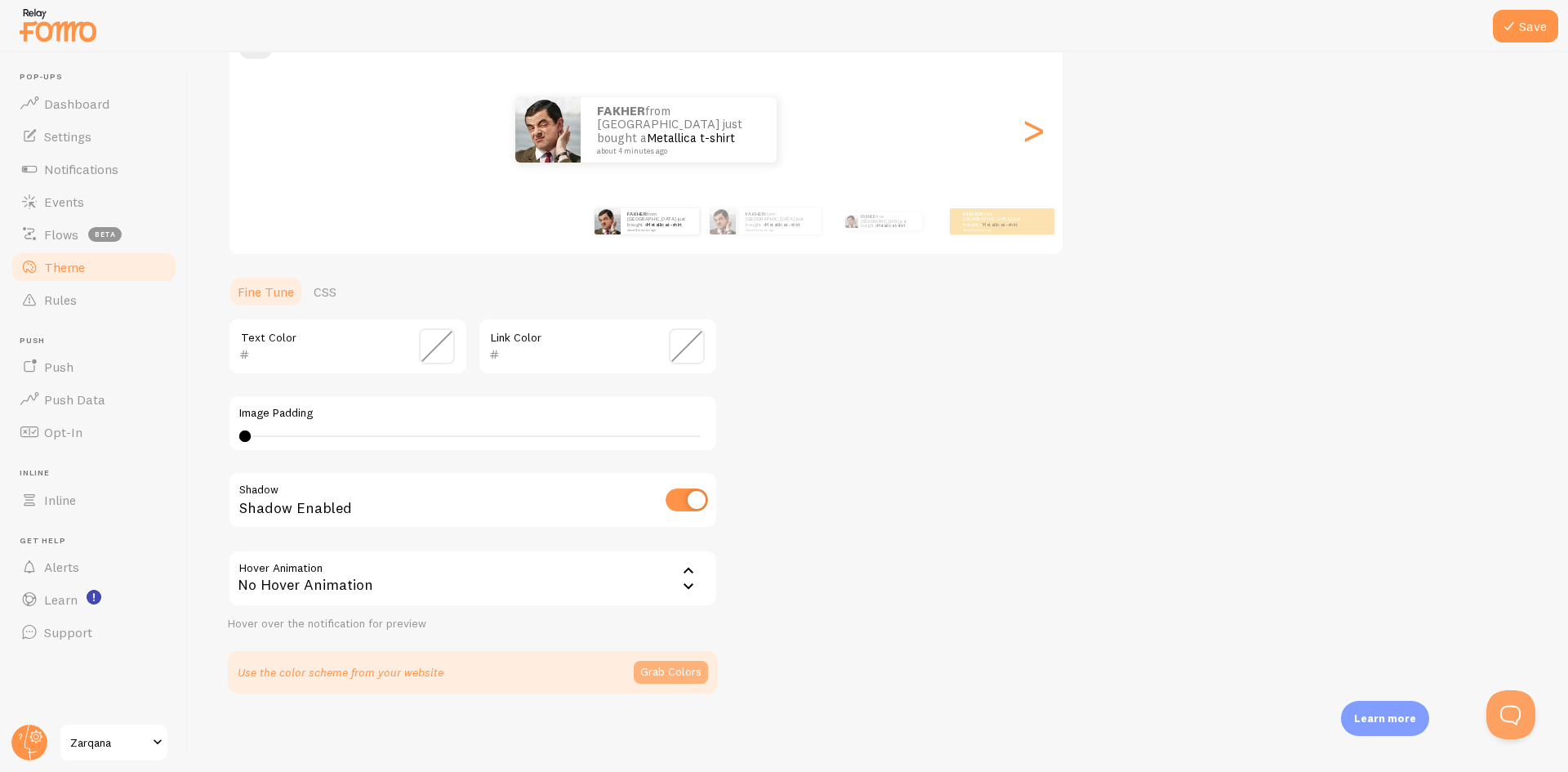
click at [690, 680] on button "Grab Colors" at bounding box center [671, 672] width 75 height 23
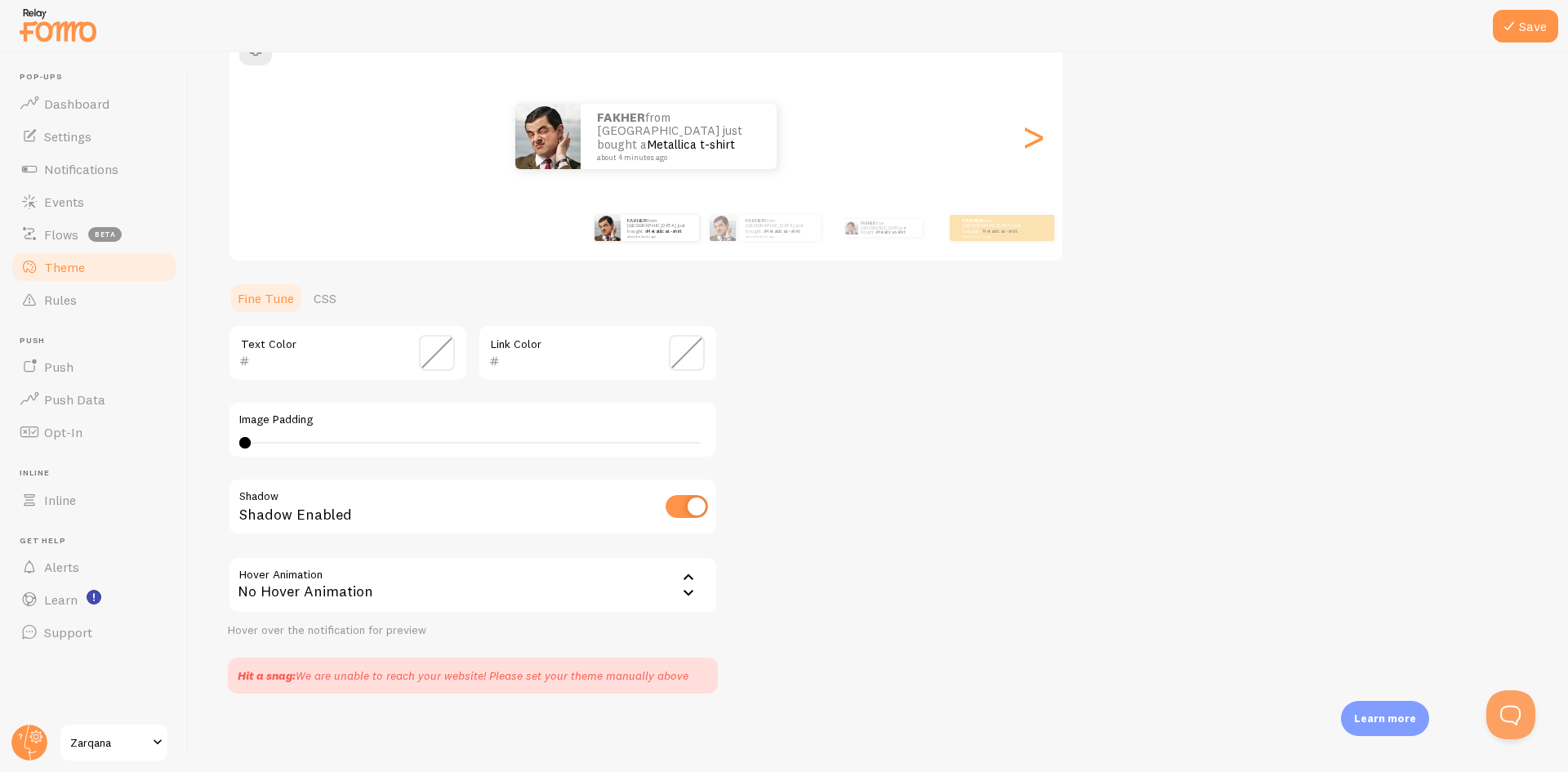
scroll to position [167, 0]
click at [50, 294] on span "Rules" at bounding box center [60, 300] width 33 height 16
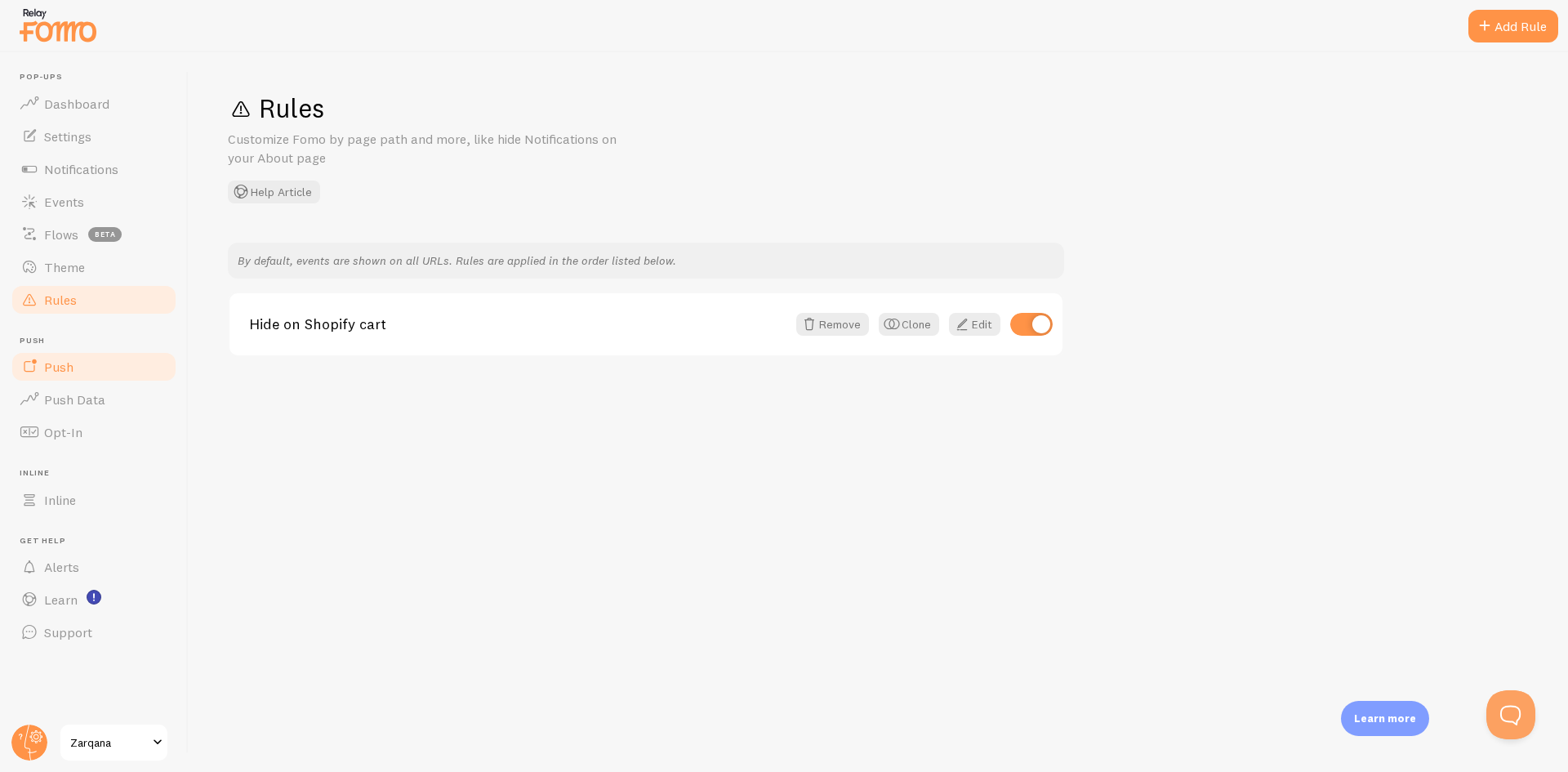
click at [106, 370] on link "Push" at bounding box center [94, 367] width 169 height 33
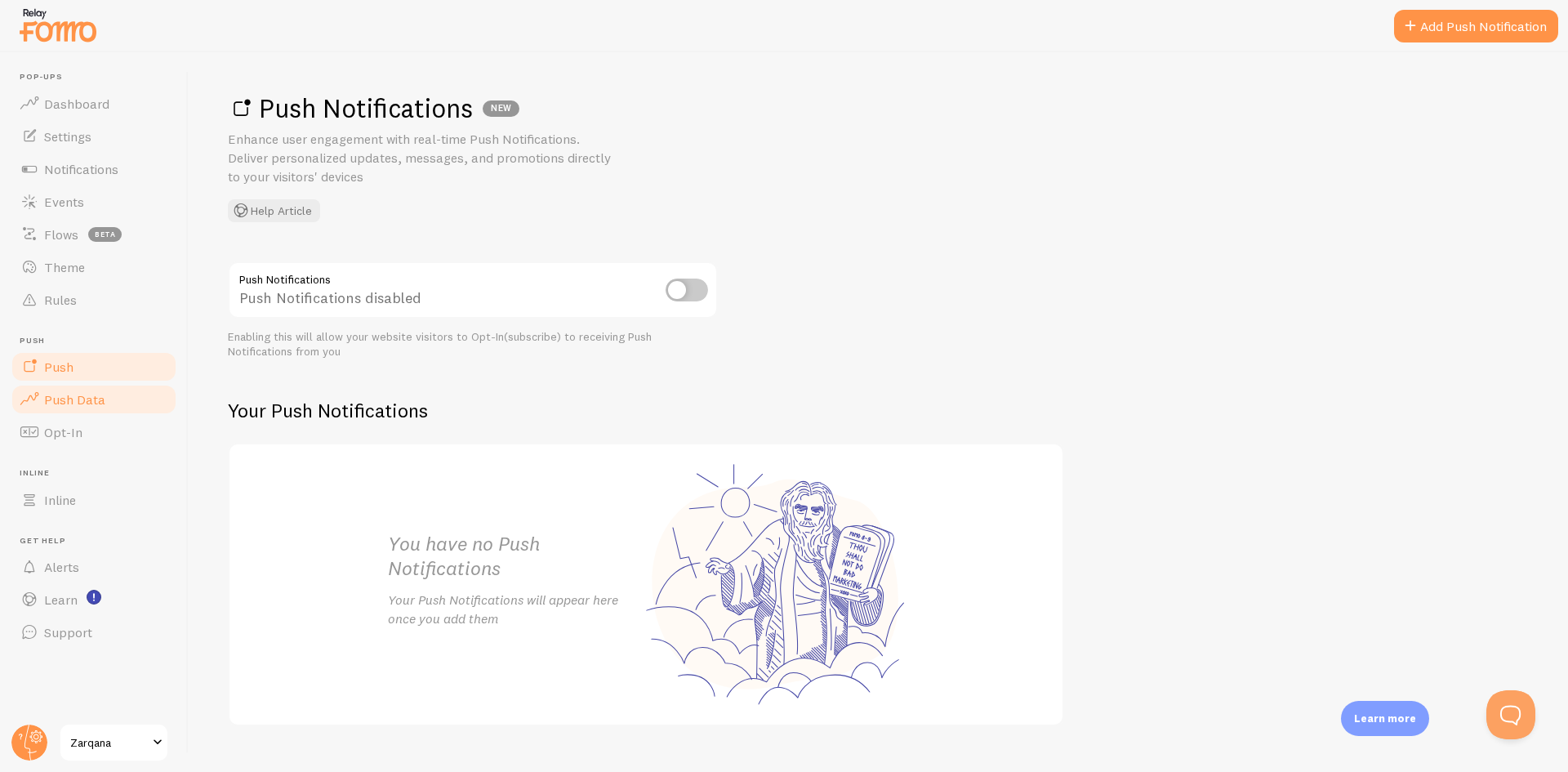
click at [109, 404] on link "Push Data" at bounding box center [94, 399] width 169 height 33
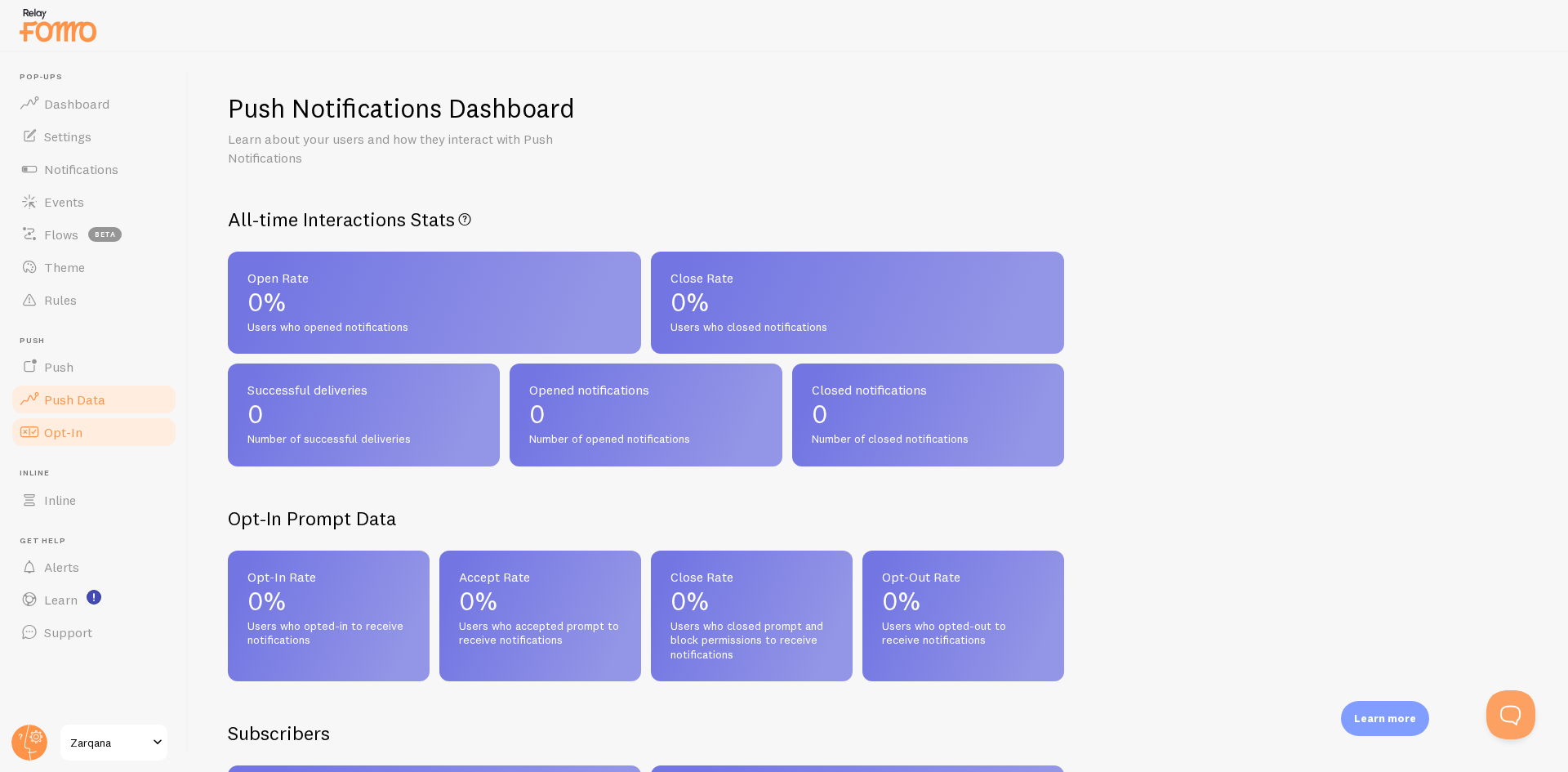
click at [103, 435] on link "Opt-In" at bounding box center [94, 432] width 169 height 33
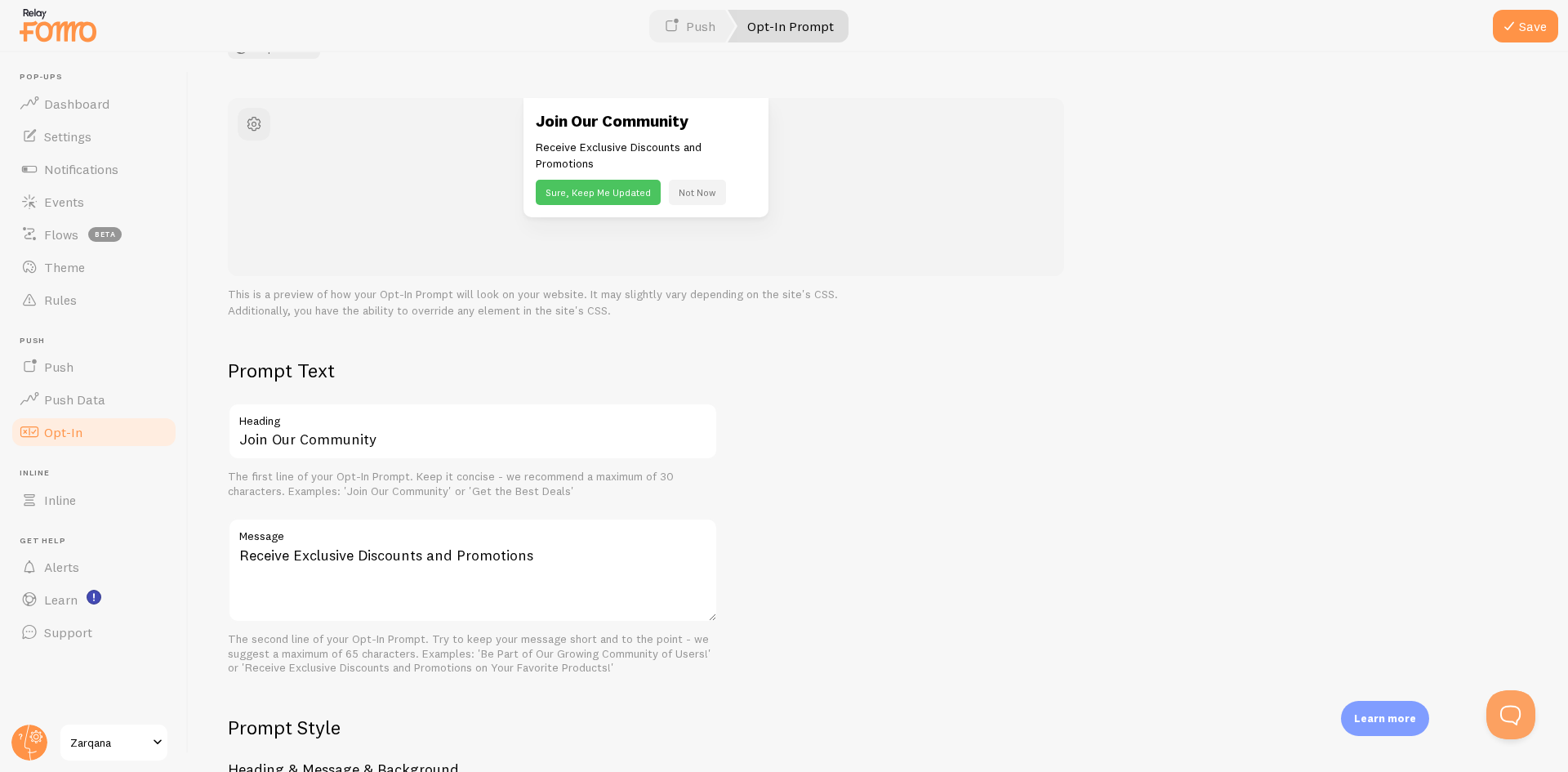
scroll to position [566, 0]
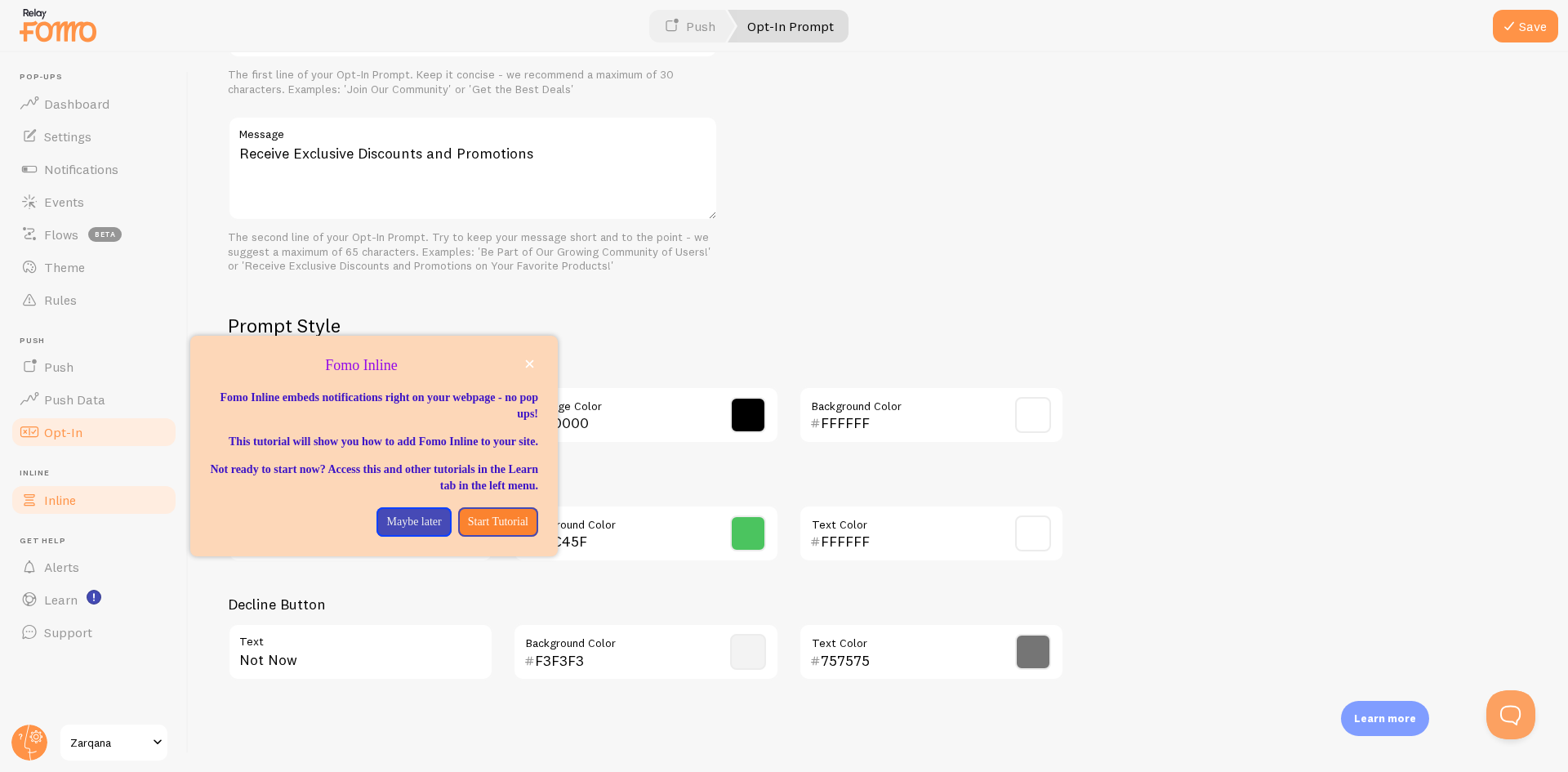
click at [66, 502] on span "Inline" at bounding box center [60, 499] width 32 height 16
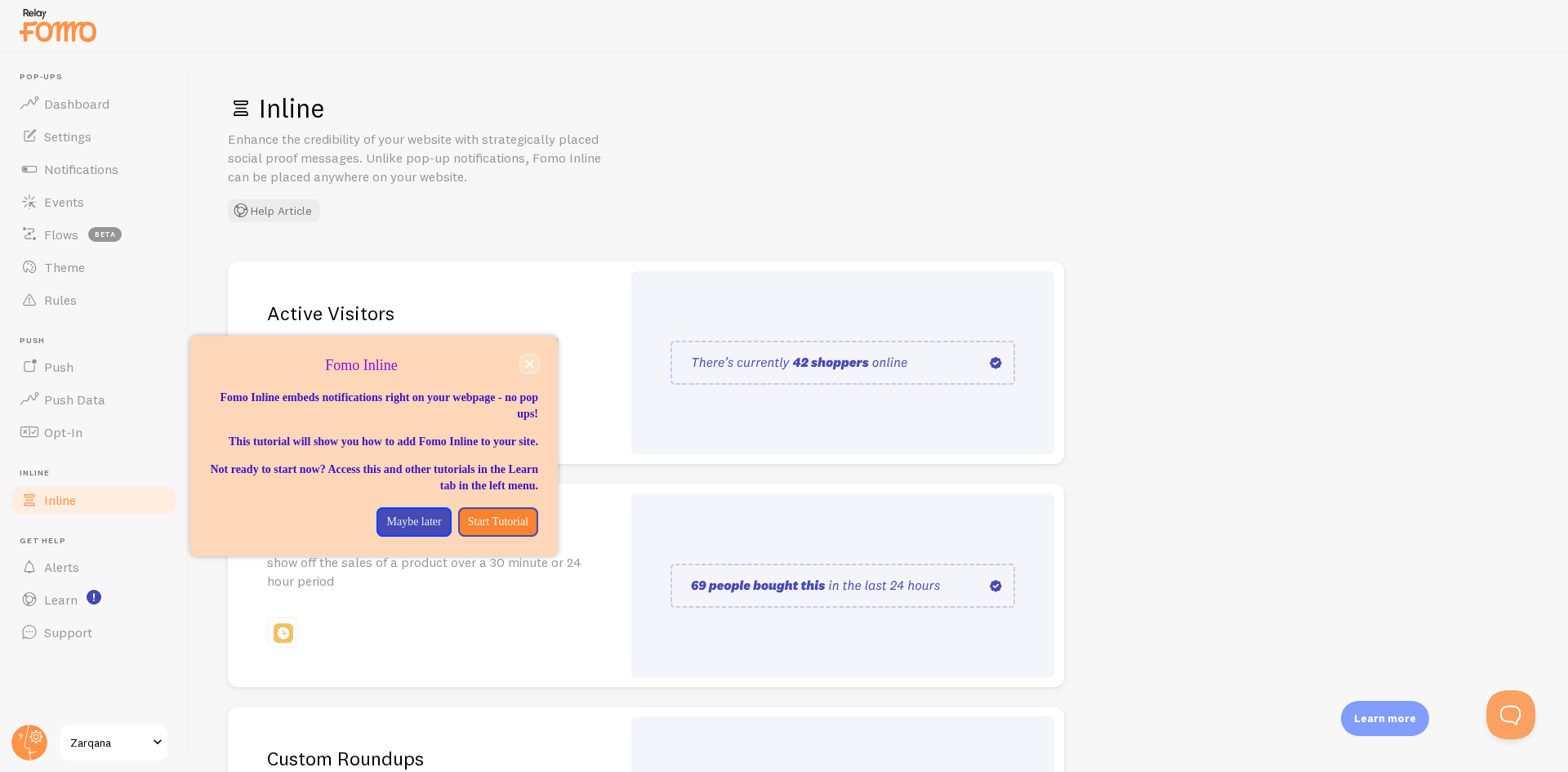
click at [529, 368] on button "close," at bounding box center [529, 364] width 17 height 17
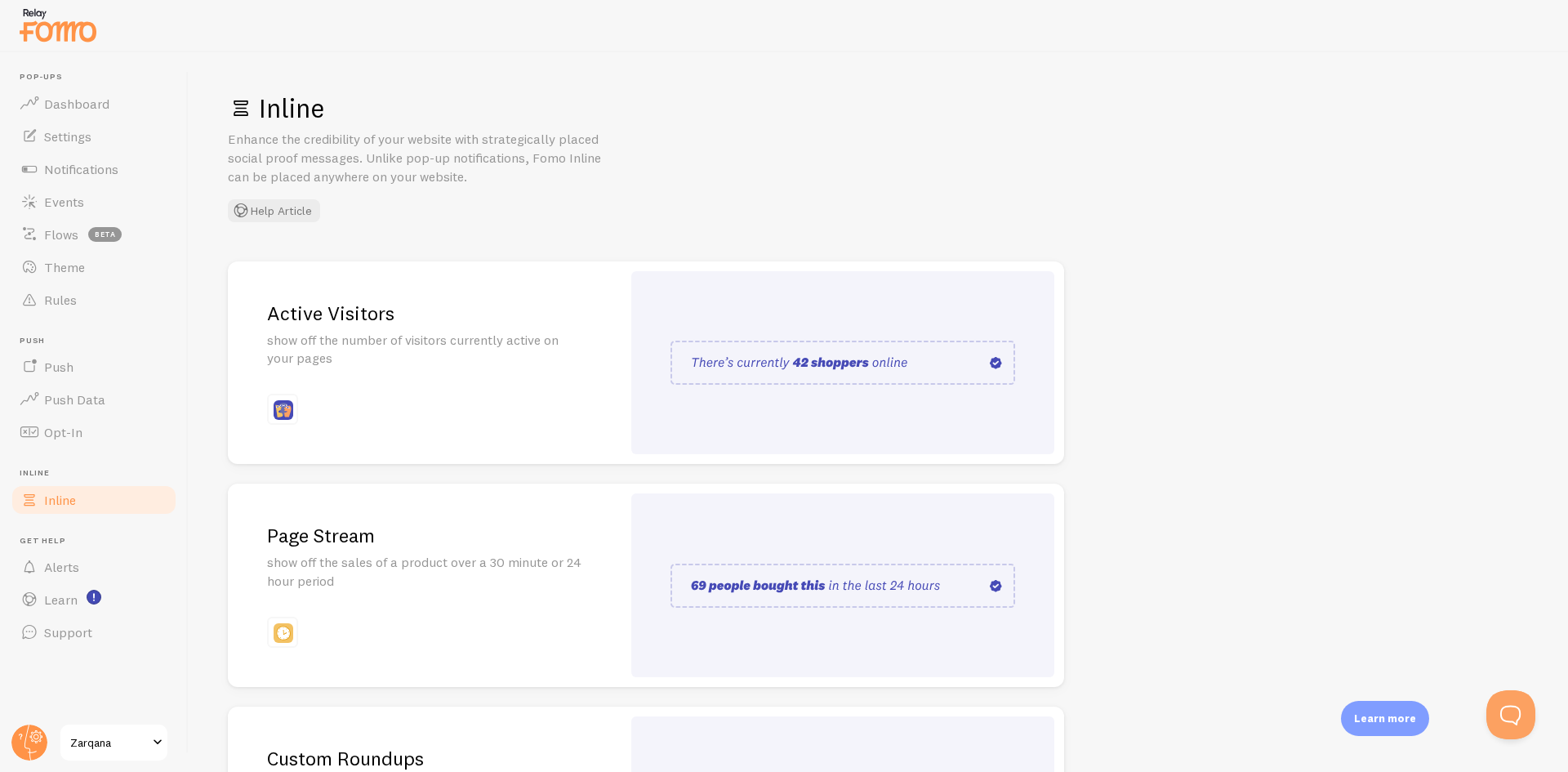
click at [862, 572] on img at bounding box center [842, 586] width 345 height 44
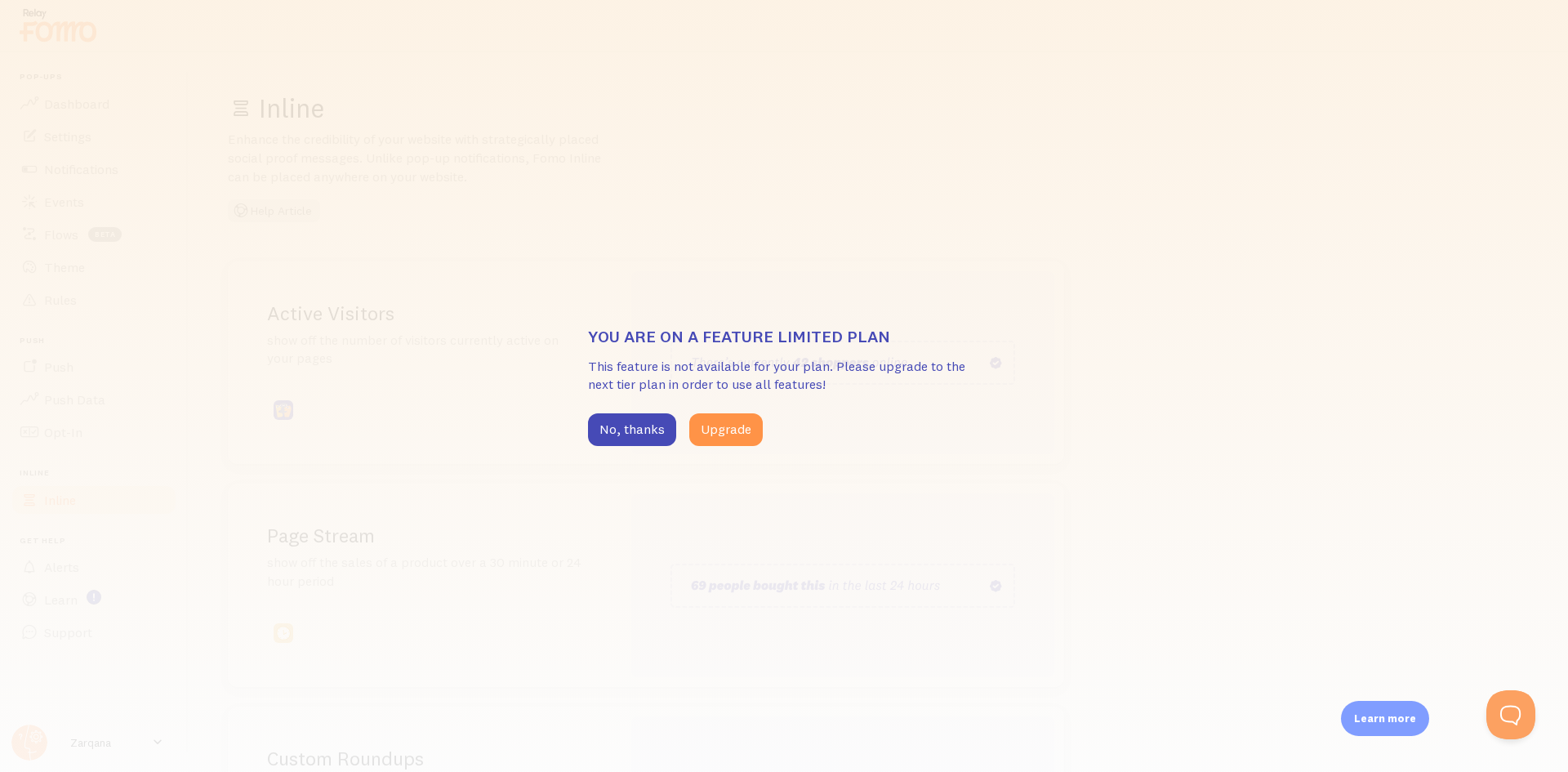
click at [993, 579] on div "You are on a feature limited plan This feature is not available for your plan. …" at bounding box center [784, 386] width 1568 height 772
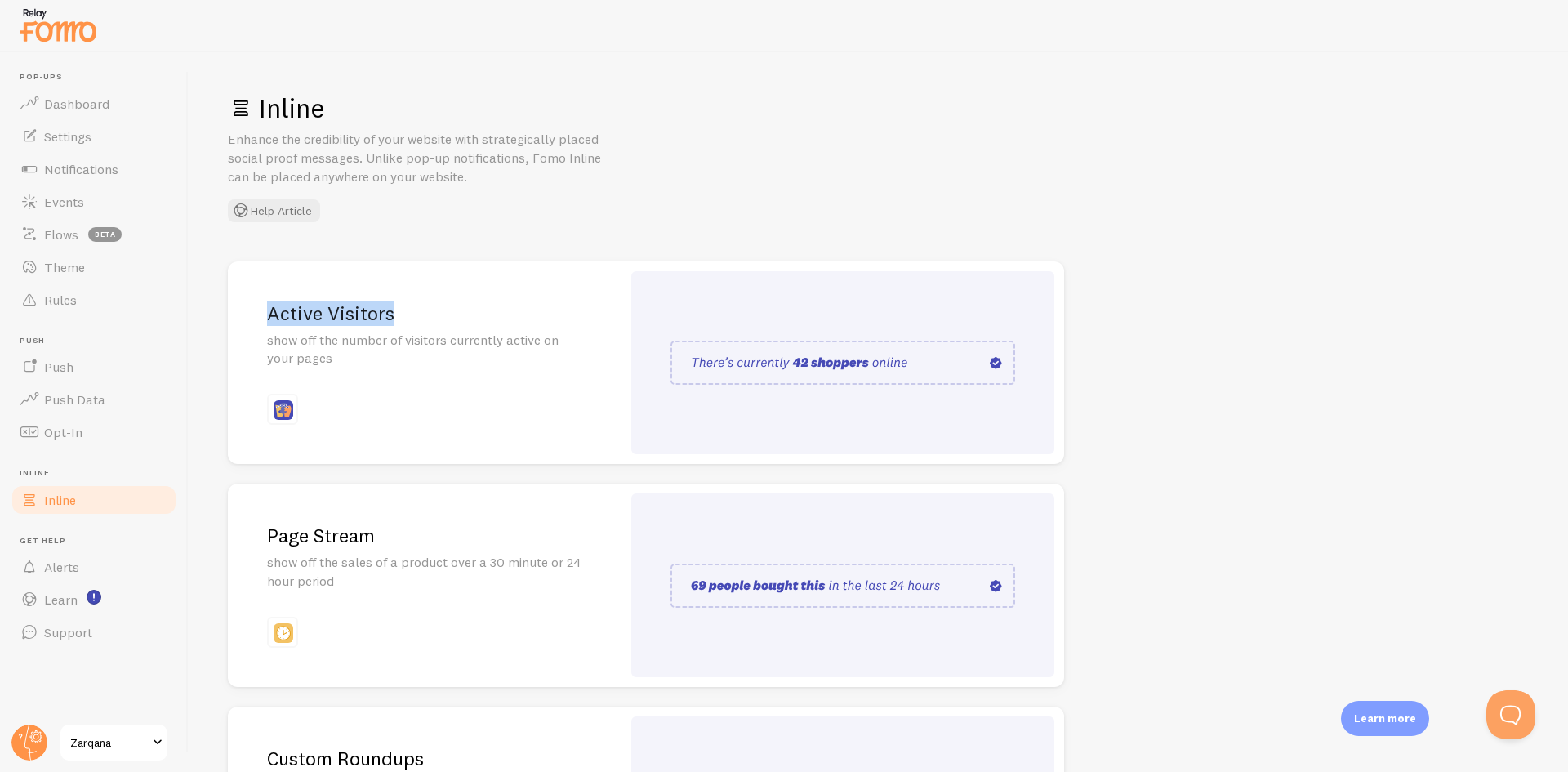
drag, startPoint x: 385, startPoint y: 295, endPoint x: 232, endPoint y: 308, distance: 153.6
click at [239, 308] on div "Active Visitors show off the number of visitors currently active on your pages" at bounding box center [425, 363] width 393 height 203
click at [262, 308] on div "Active Visitors show off the number of visitors currently active on your pages" at bounding box center [425, 363] width 393 height 203
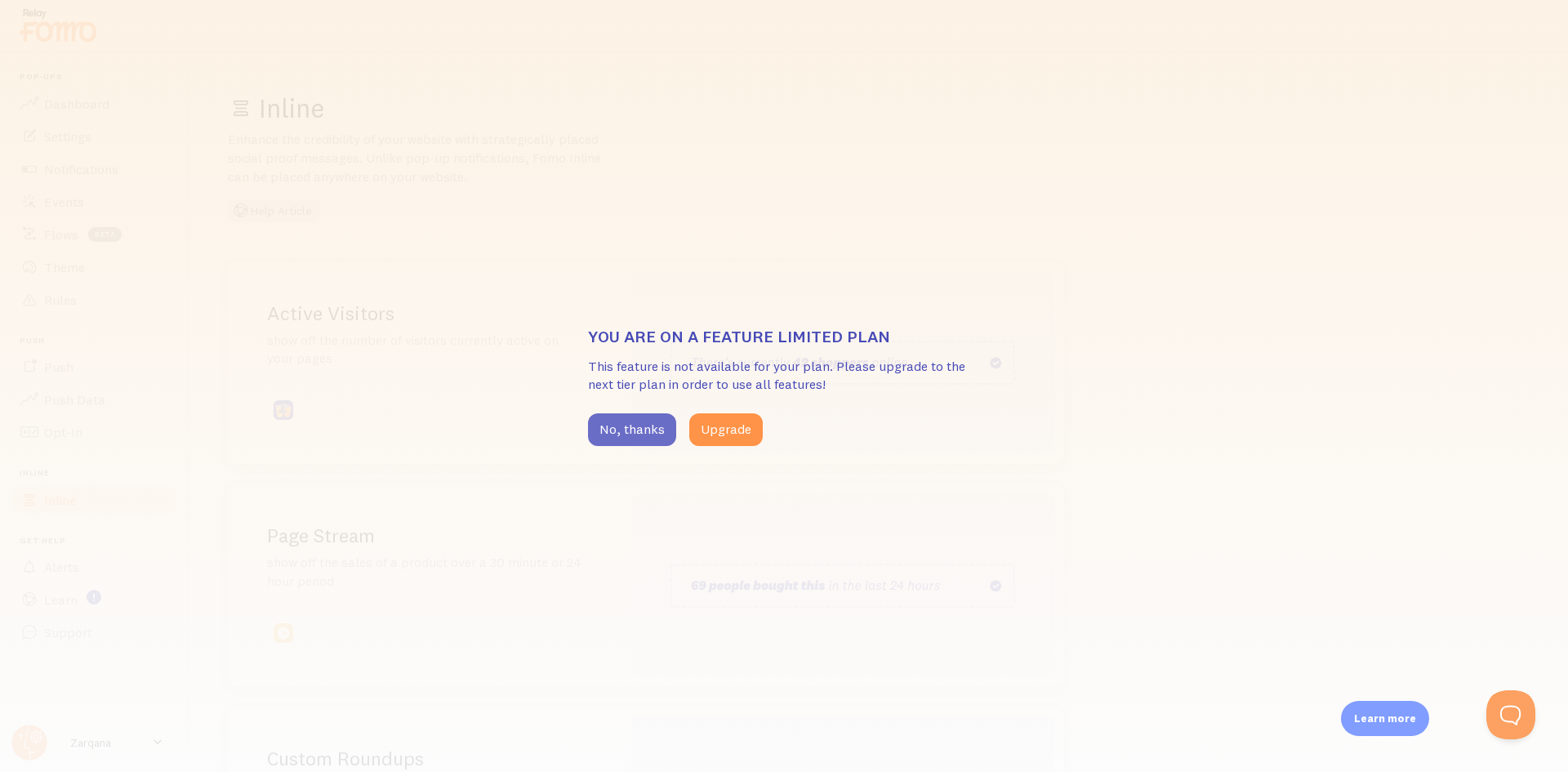
click at [605, 428] on button "No, thanks" at bounding box center [632, 430] width 88 height 33
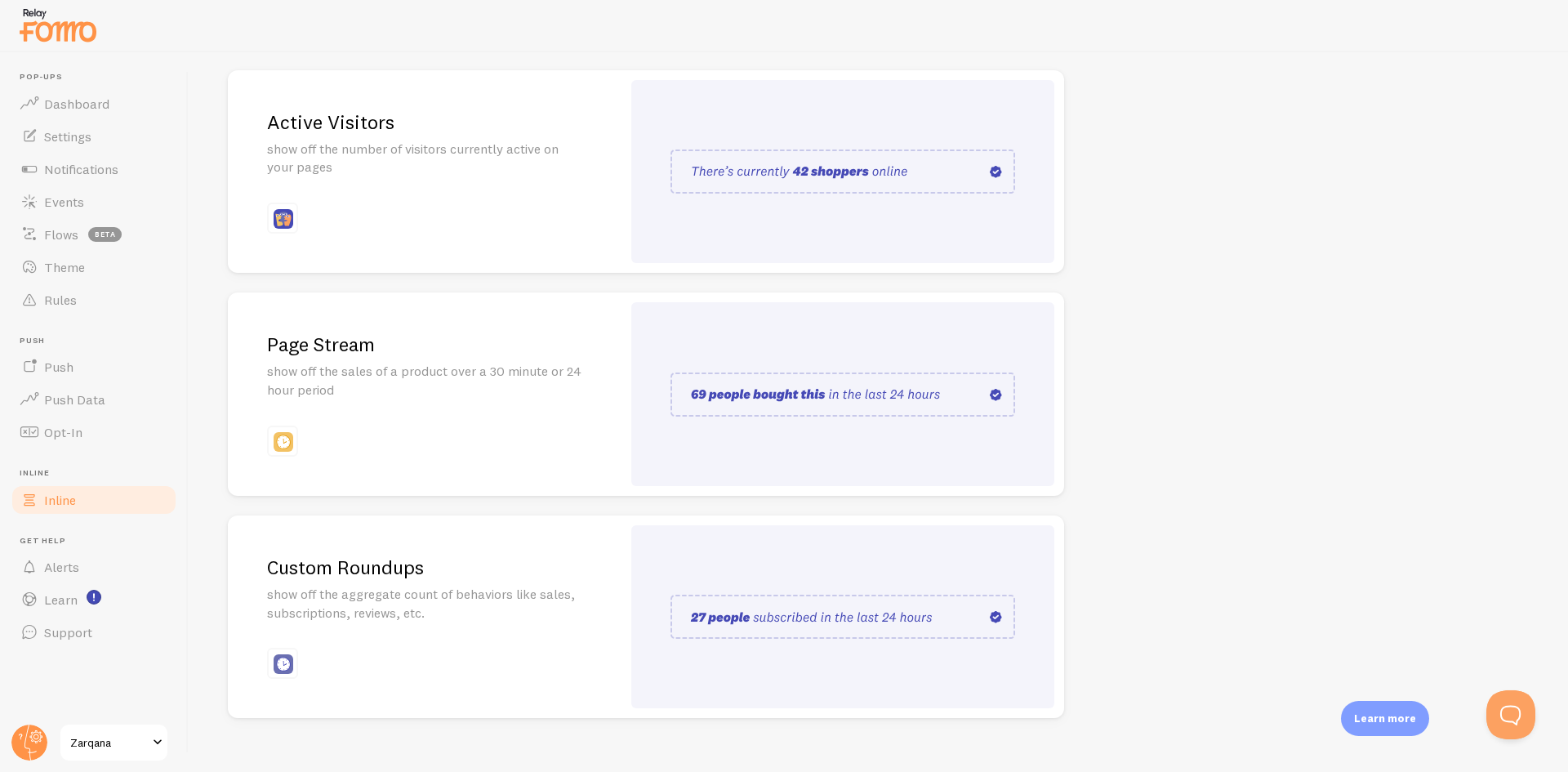
scroll to position [216, 0]
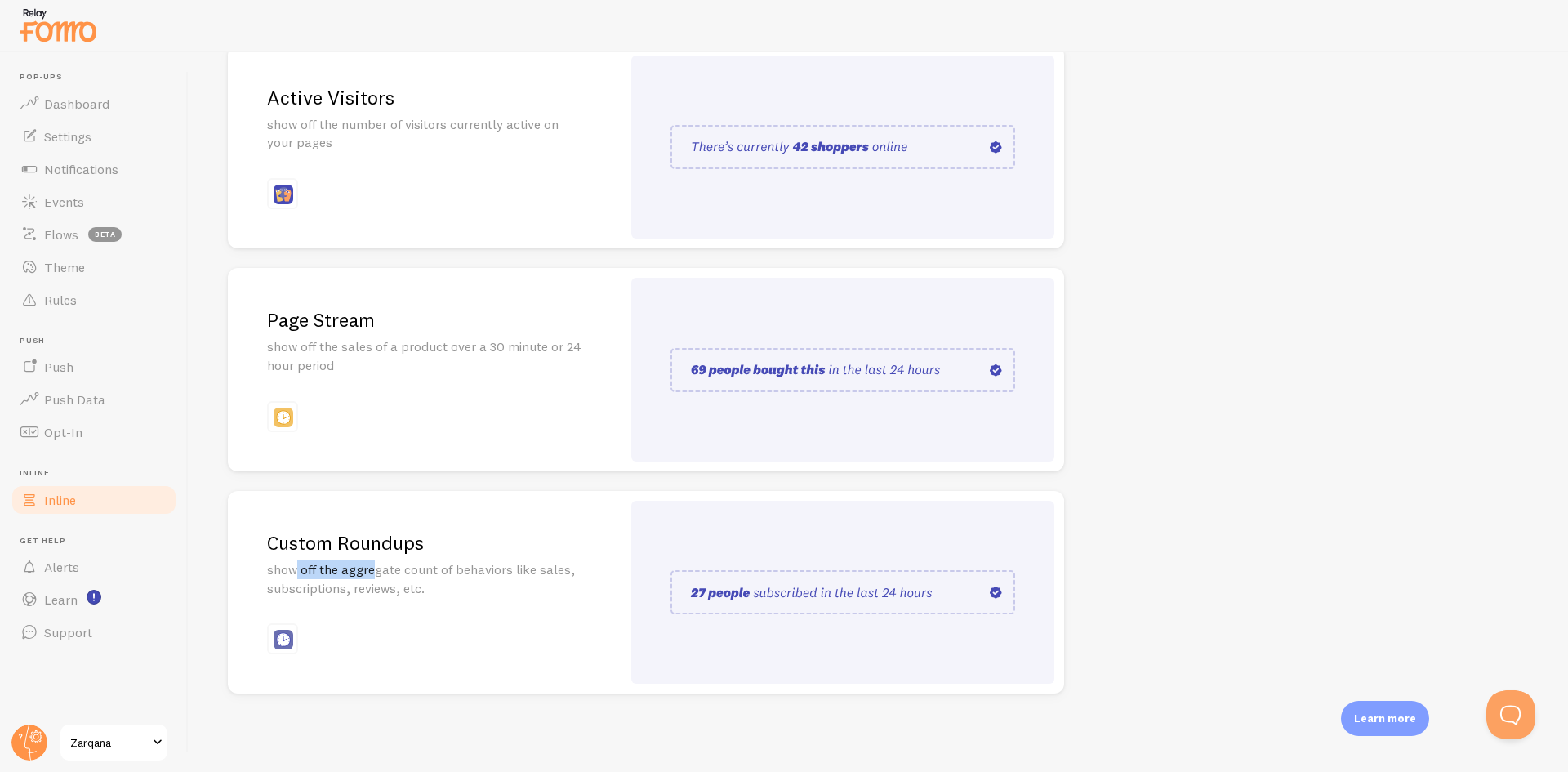
drag, startPoint x: 297, startPoint y: 573, endPoint x: 386, endPoint y: 571, distance: 89.0
click at [385, 571] on p "show off the aggregate count of behaviors like sales, subscriptions, reviews, e…" at bounding box center [425, 579] width 315 height 38
click at [386, 571] on p "show off the aggregate count of behaviors like sales, subscriptions, reviews, e…" at bounding box center [425, 579] width 315 height 38
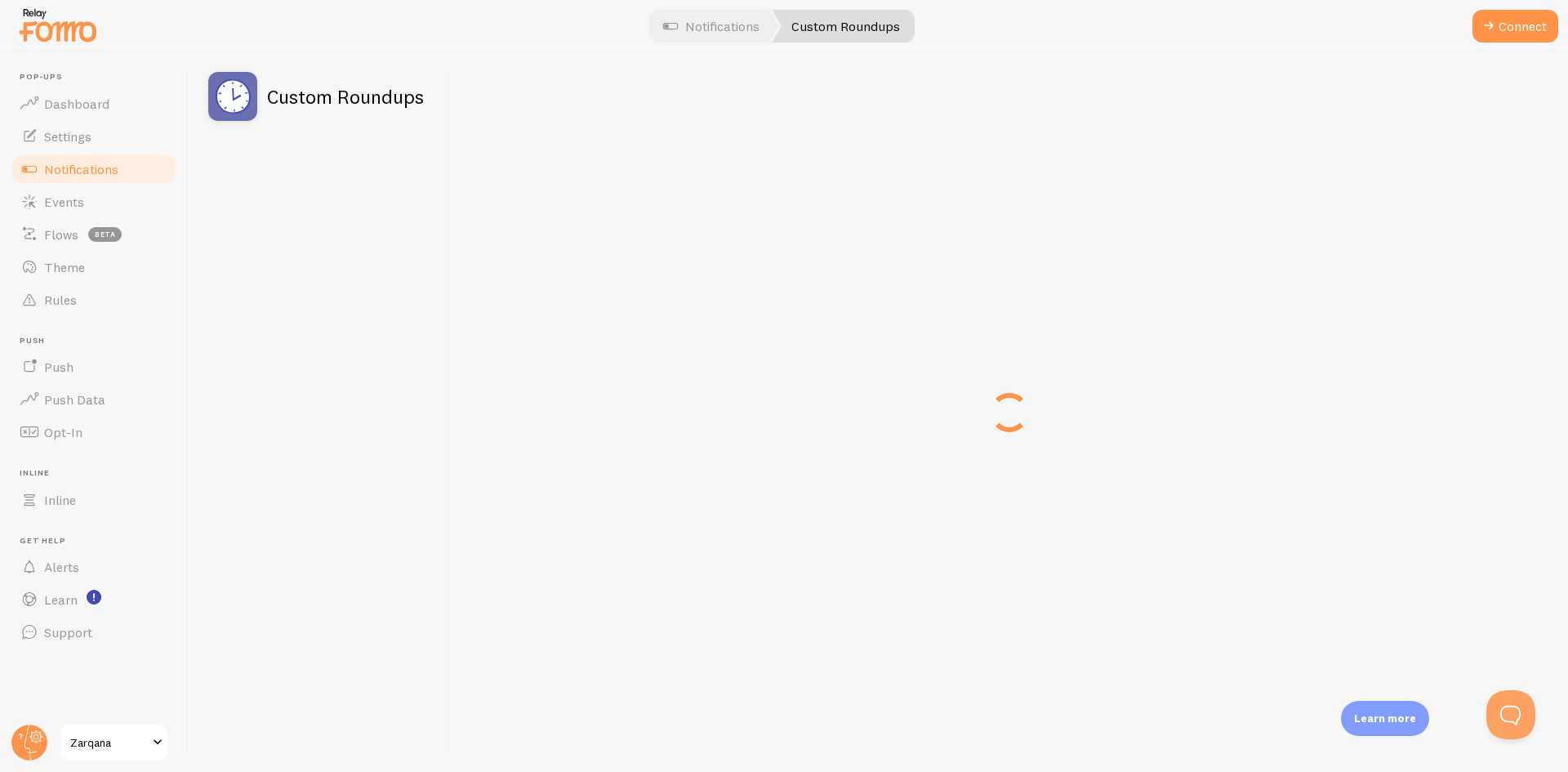
drag, startPoint x: 402, startPoint y: 569, endPoint x: 552, endPoint y: 567, distance: 150.0
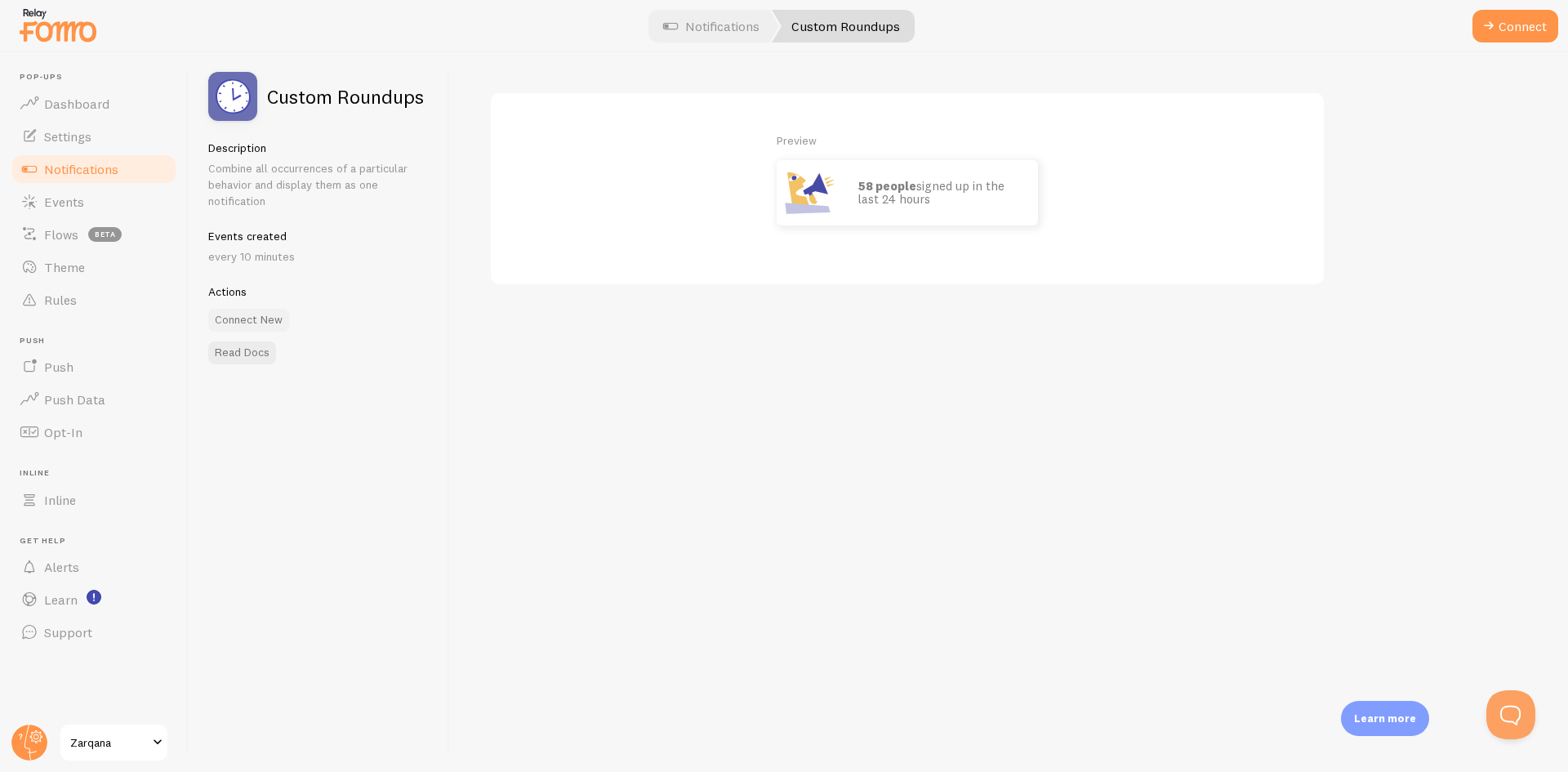
drag, startPoint x: 248, startPoint y: 319, endPoint x: 239, endPoint y: 319, distance: 9.0
click at [239, 319] on button "Connect New" at bounding box center [248, 320] width 81 height 23
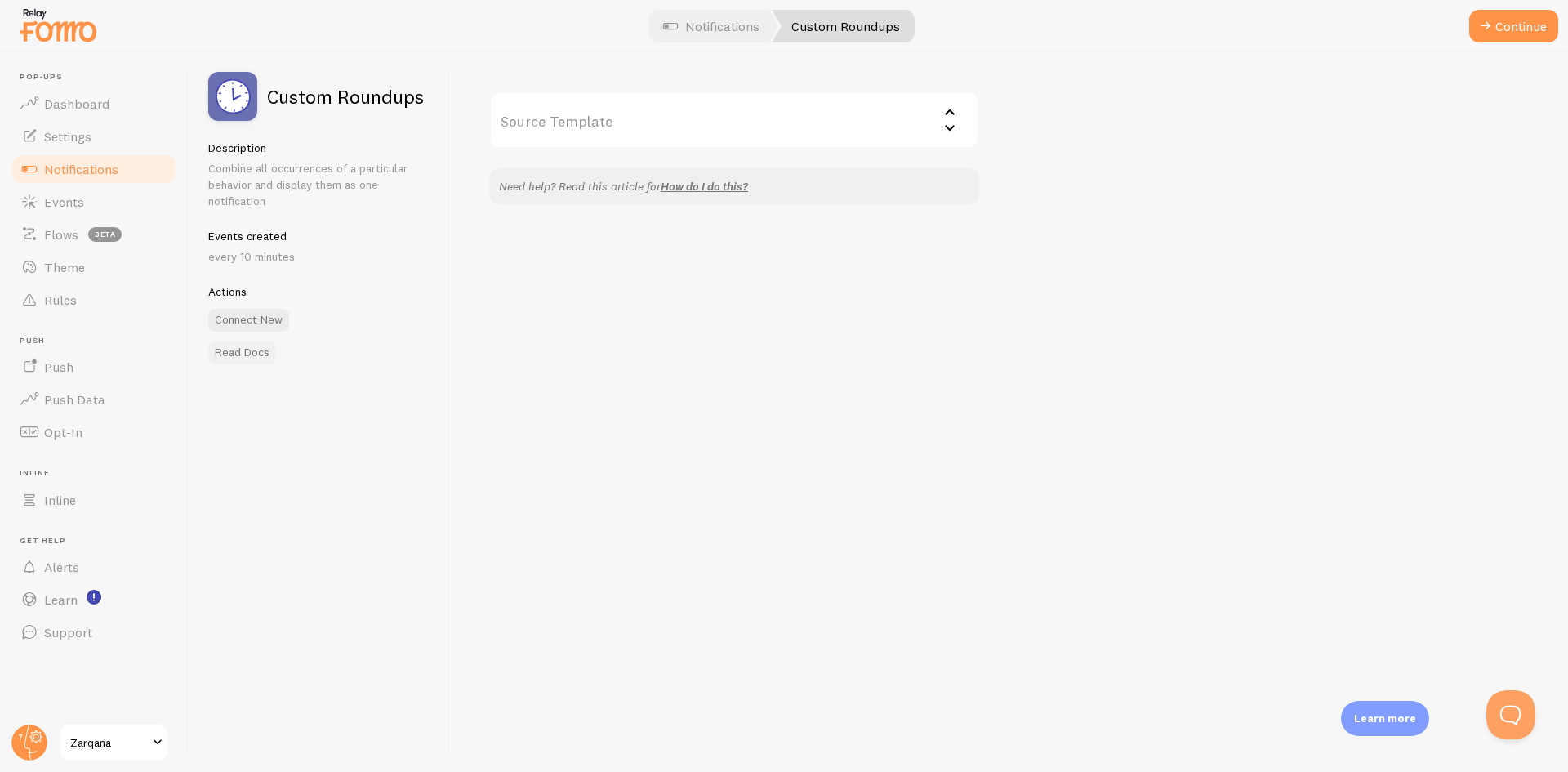
click at [241, 349] on link "Read Docs" at bounding box center [242, 352] width 68 height 23
click at [1503, 34] on button "Continue" at bounding box center [1514, 26] width 89 height 33
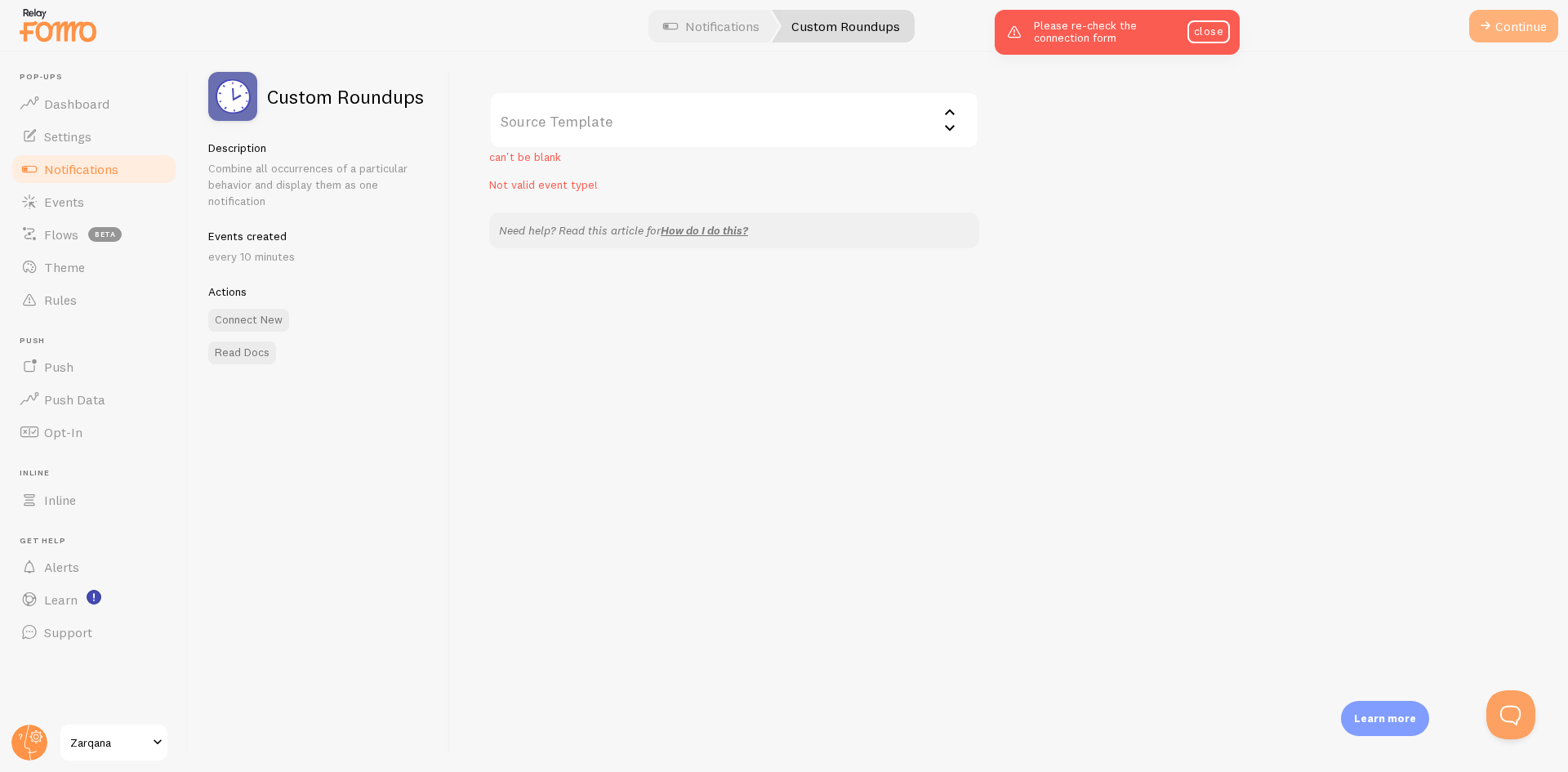
click at [1500, 29] on button "Continue" at bounding box center [1514, 26] width 89 height 33
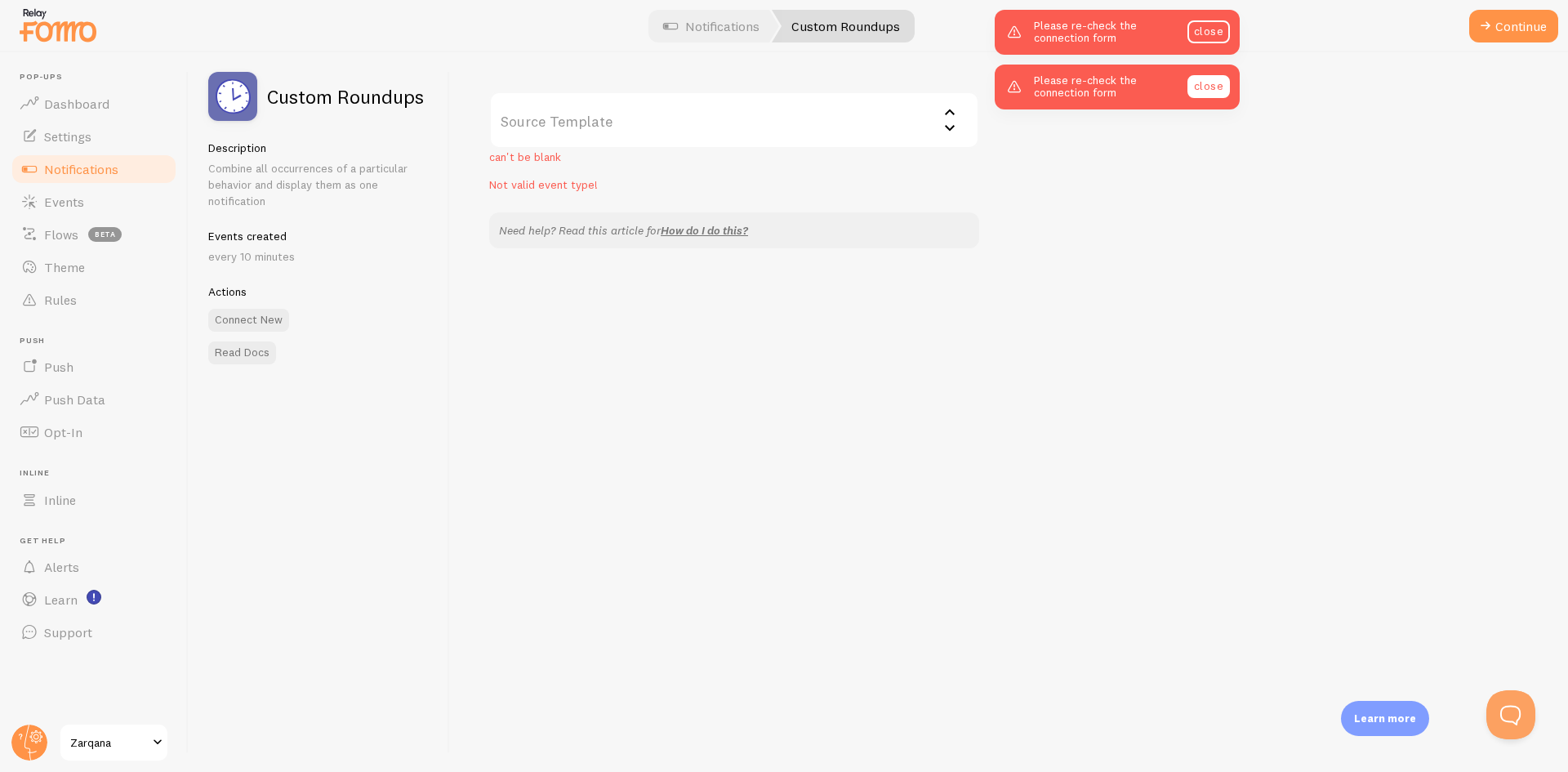
click at [1208, 88] on link "close" at bounding box center [1209, 86] width 43 height 23
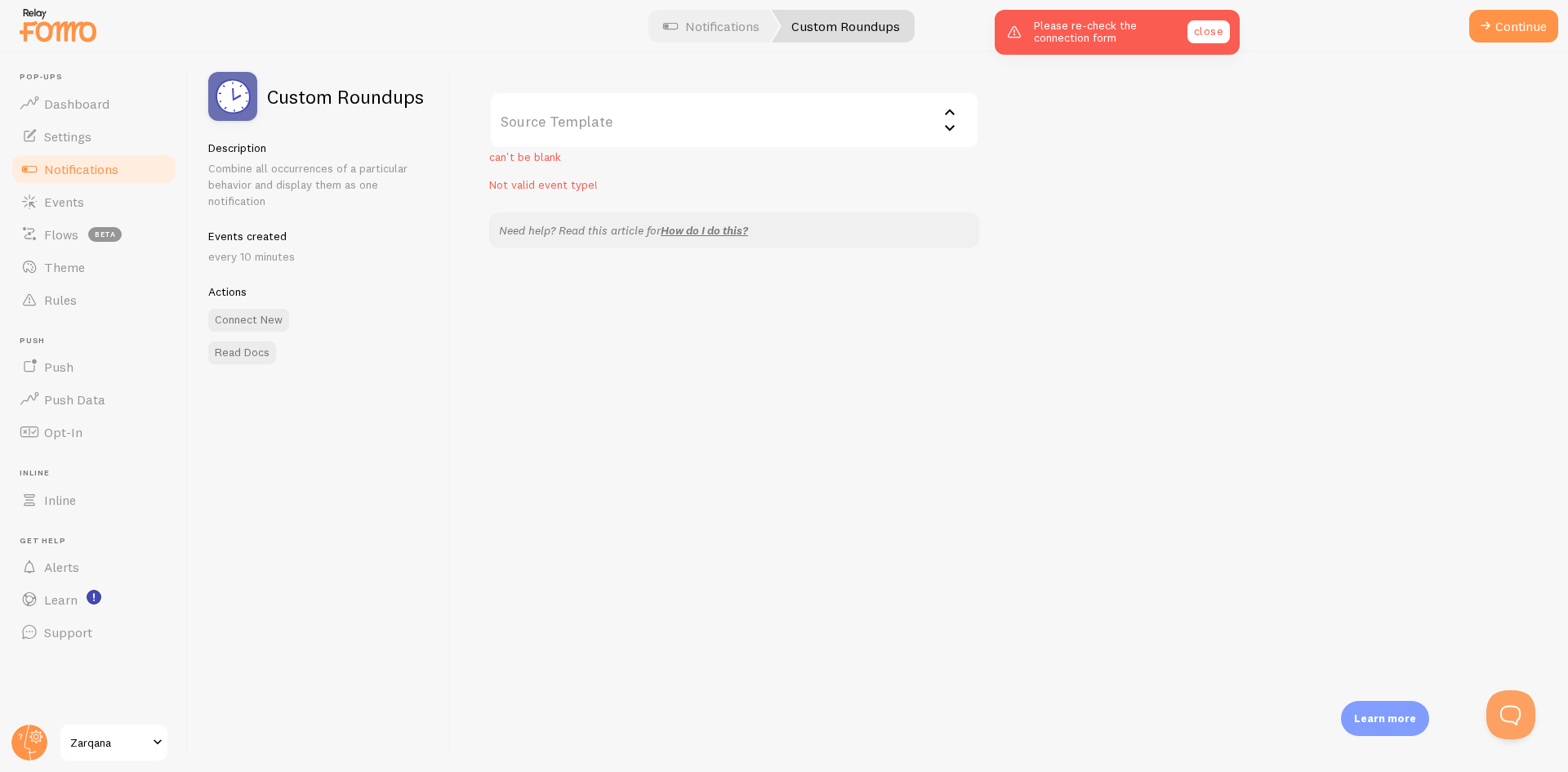
click at [1214, 39] on link "close" at bounding box center [1209, 31] width 43 height 23
click at [645, 176] on p "Not valid event type!" at bounding box center [734, 184] width 490 height 16
click at [854, 117] on input "Source Template" at bounding box center [734, 120] width 490 height 57
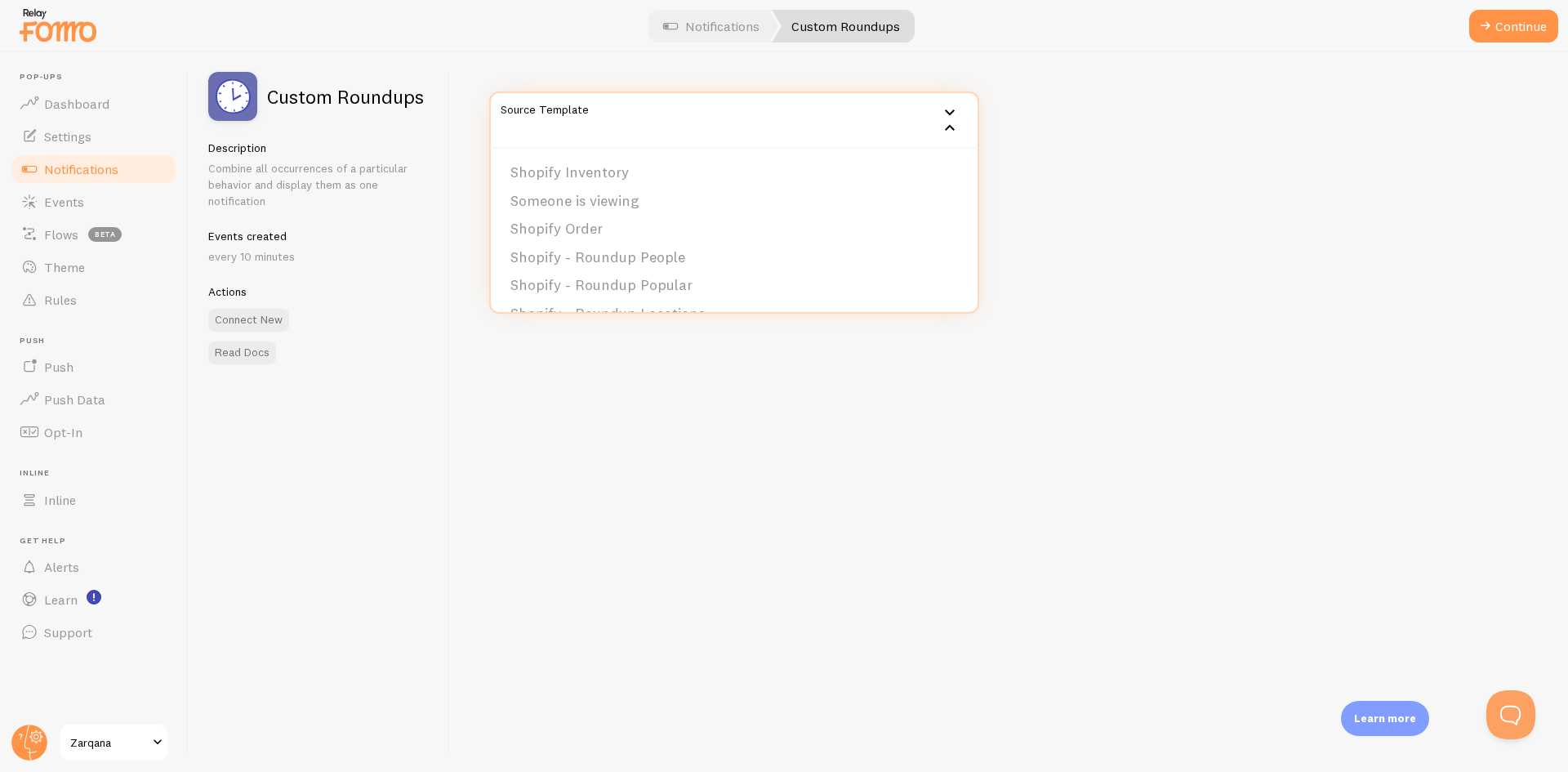
click at [582, 177] on li "Shopify Inventory" at bounding box center [734, 173] width 487 height 29
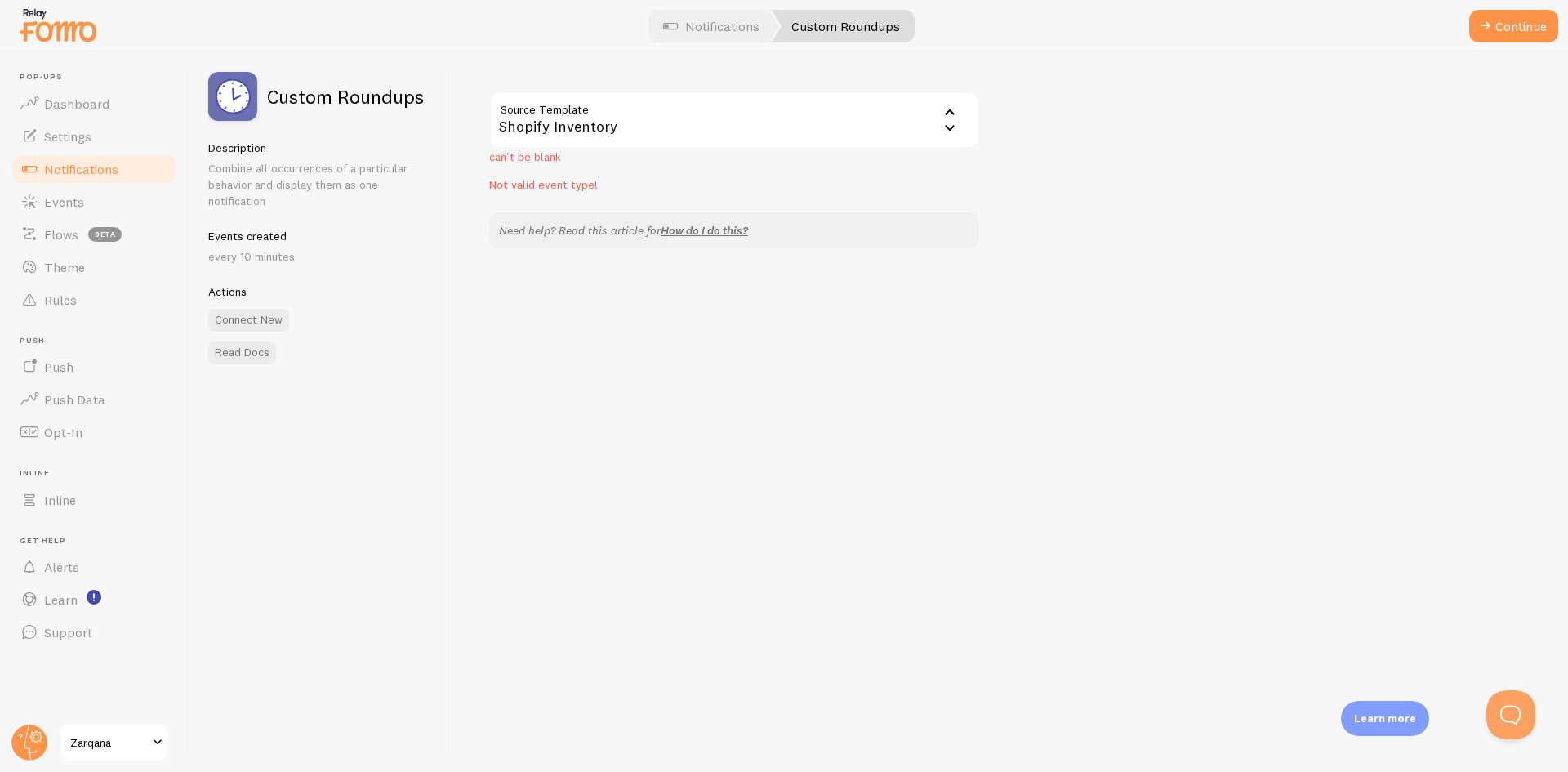
click at [587, 116] on input "Source Template" at bounding box center [734, 120] width 490 height 57
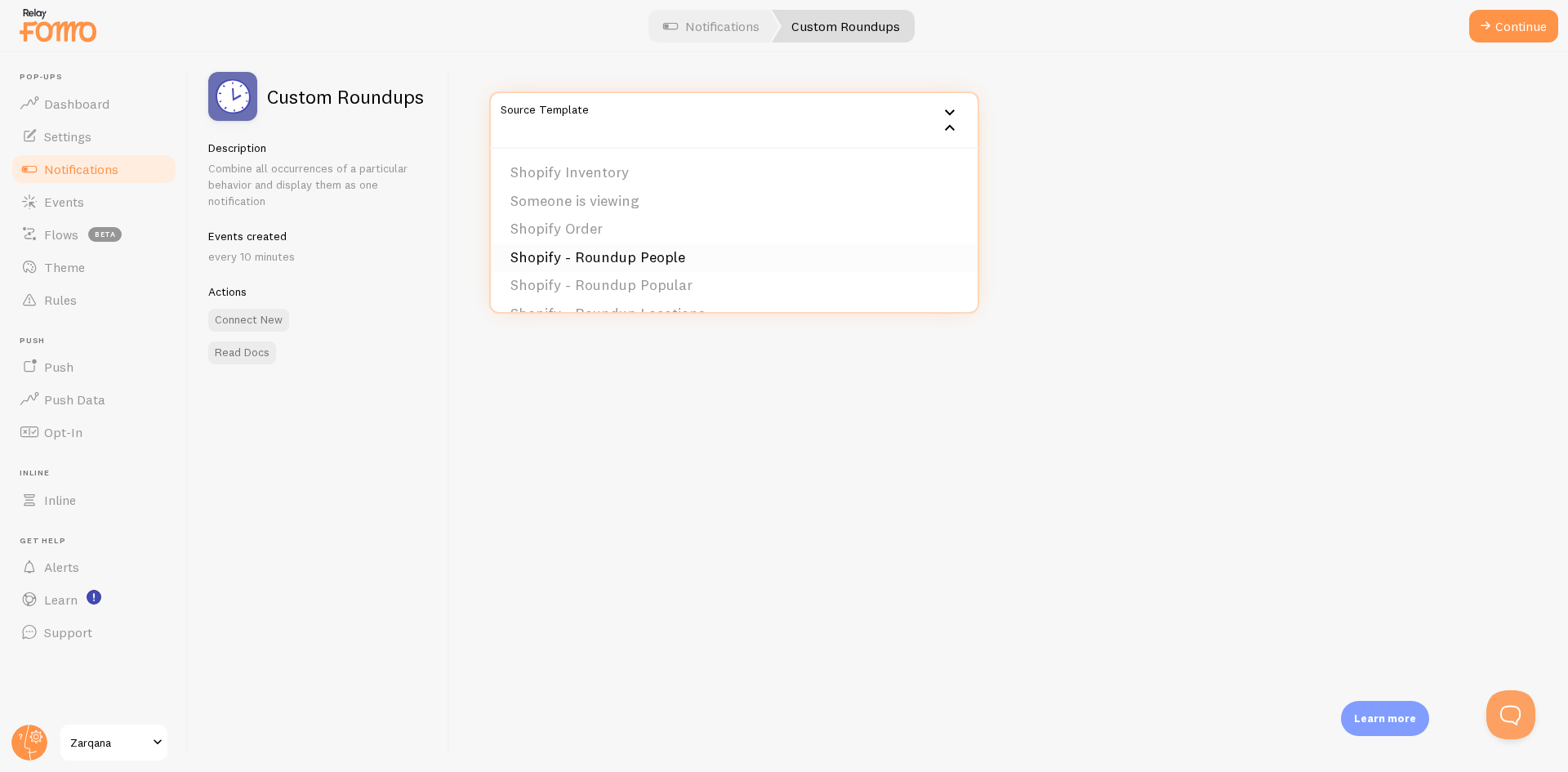
click at [683, 260] on li "Shopify - Roundup People" at bounding box center [734, 258] width 487 height 29
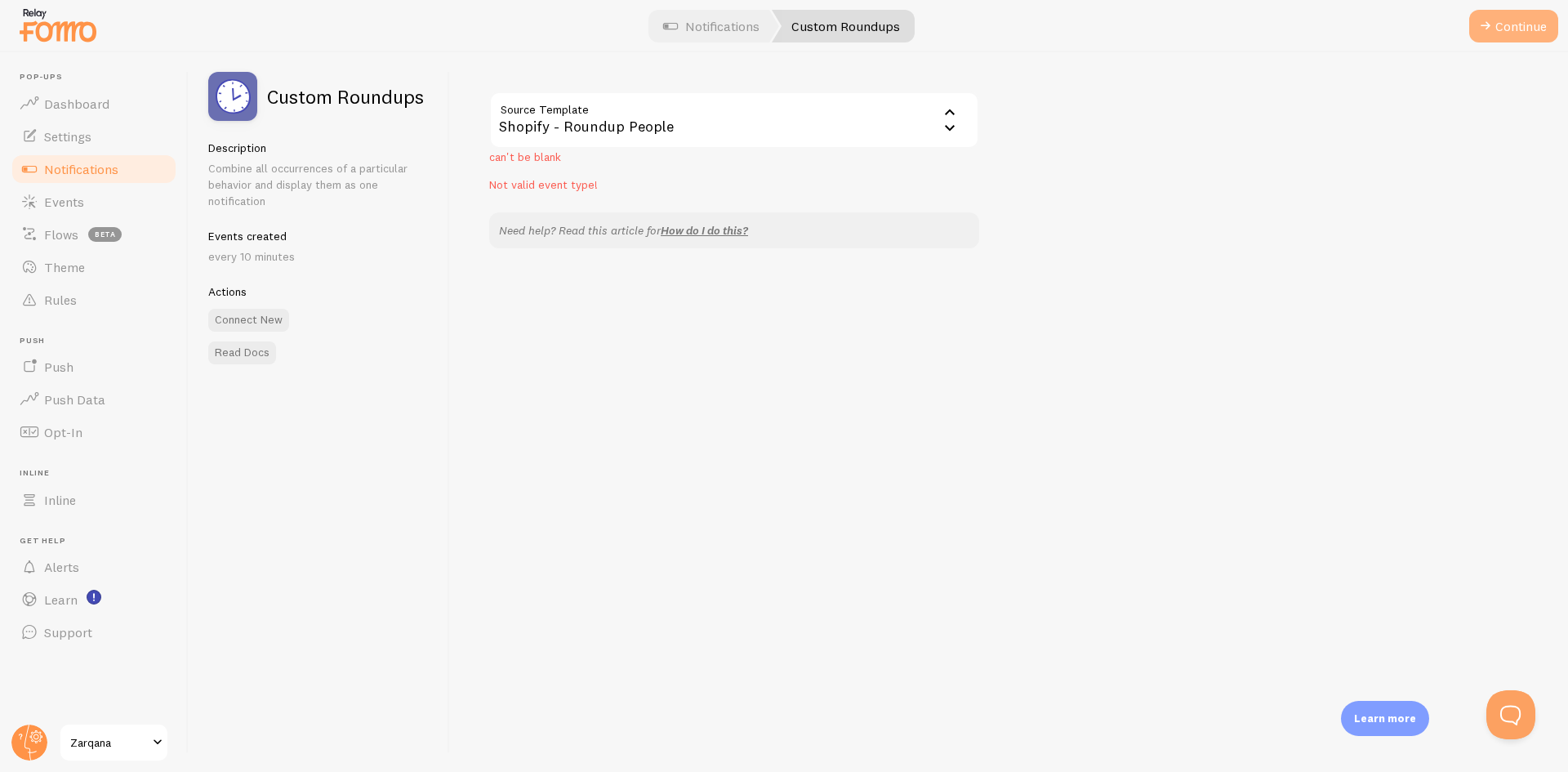
click at [1500, 33] on button "Continue" at bounding box center [1514, 26] width 89 height 33
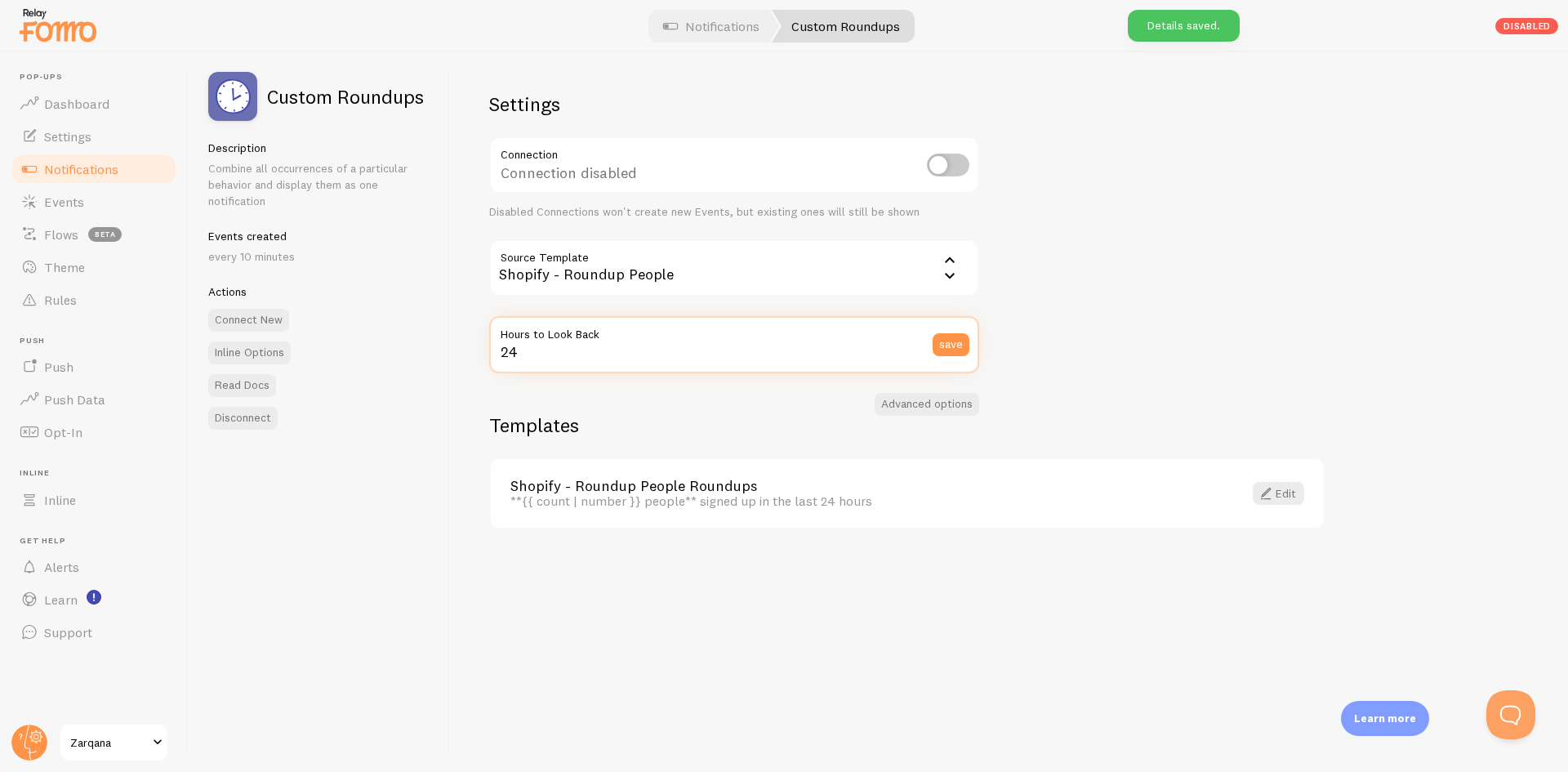
click at [552, 354] on input "24" at bounding box center [734, 345] width 490 height 57
click at [522, 419] on h2 "Templates" at bounding box center [907, 425] width 836 height 25
click at [596, 505] on div "**{{ count | number }} people** signed up in the last 24 hours" at bounding box center [867, 501] width 713 height 15
click at [662, 470] on div "Shopify - Roundup People Roundups **{{ count | number }} people** signed up in …" at bounding box center [907, 493] width 833 height 70
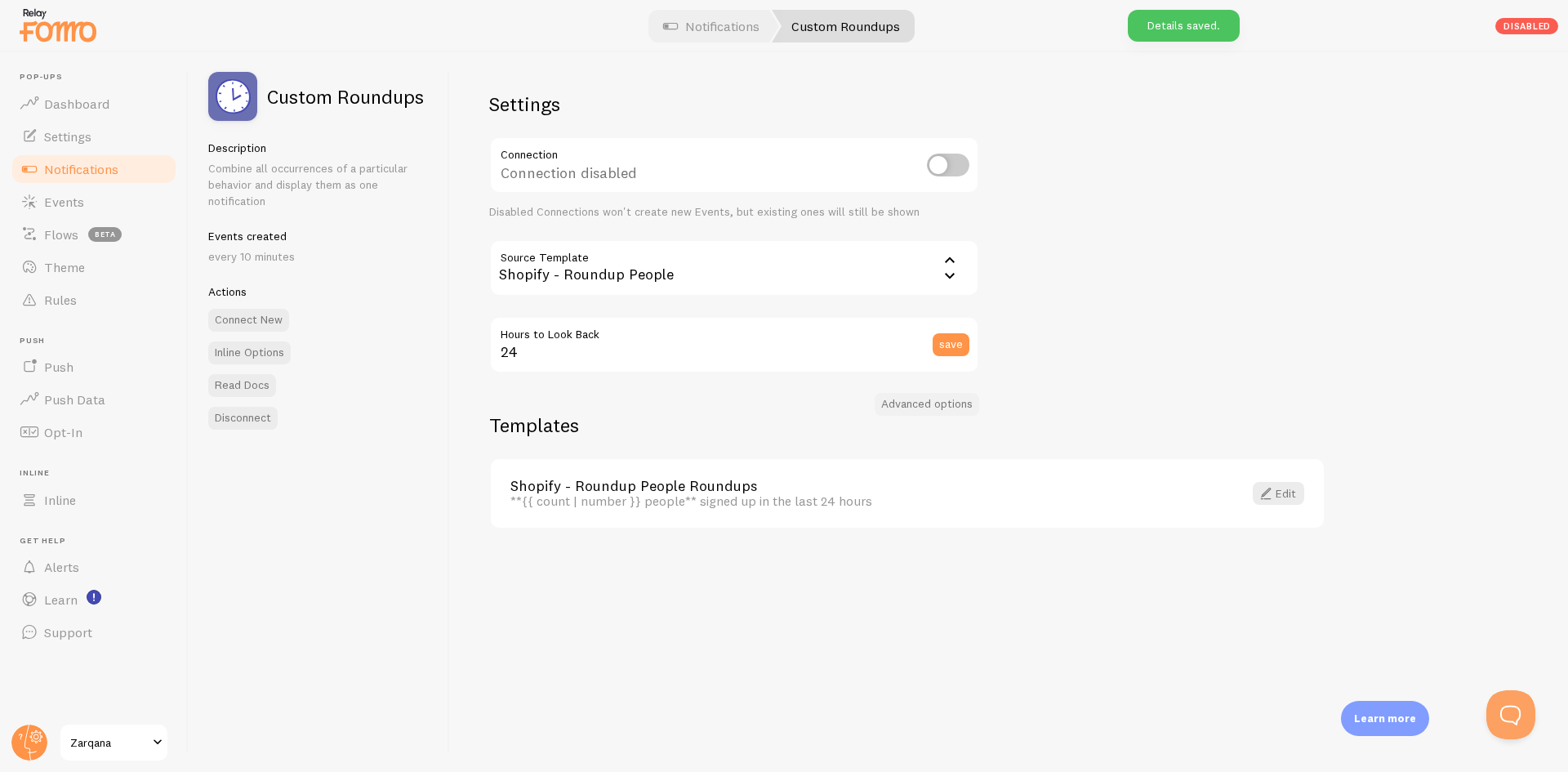
click at [900, 397] on button "Advanced options" at bounding box center [927, 404] width 105 height 23
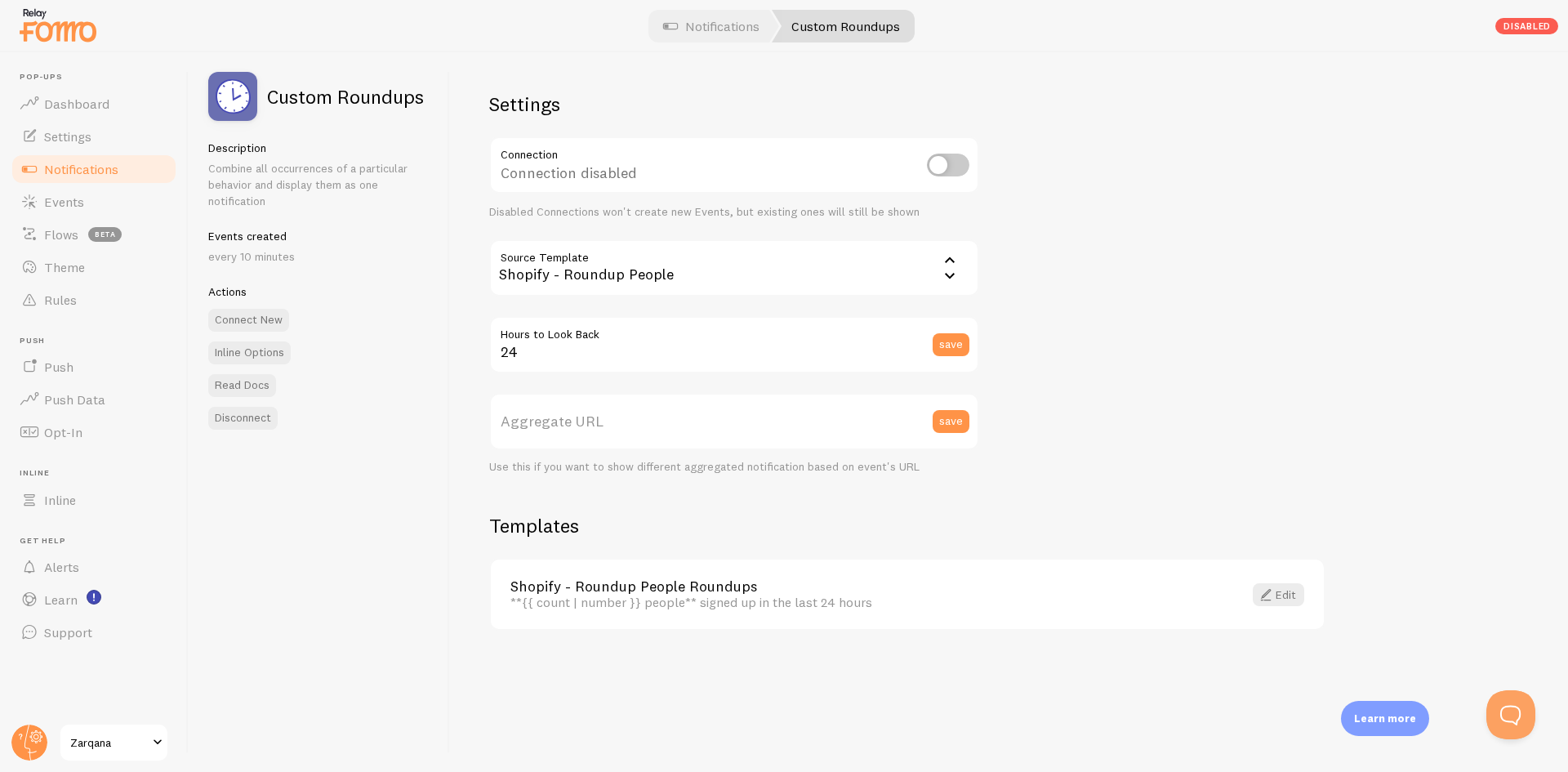
click at [94, 732] on link "Zarqana" at bounding box center [113, 743] width 110 height 39
